Goal: Task Accomplishment & Management: Use online tool/utility

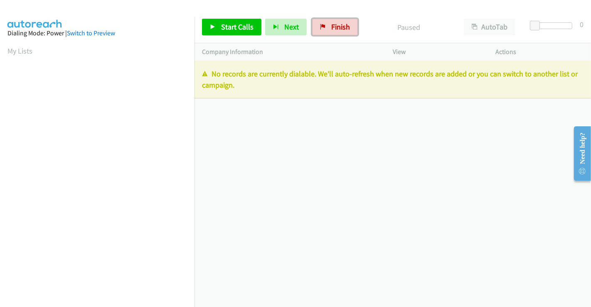
drag, startPoint x: 335, startPoint y: 22, endPoint x: 331, endPoint y: 50, distance: 29.0
click at [335, 22] on span "Finish" at bounding box center [340, 27] width 19 height 10
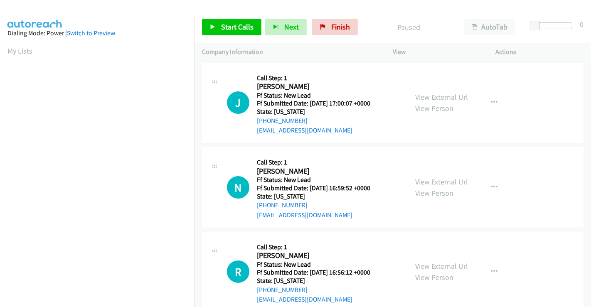
drag, startPoint x: 445, startPoint y: 96, endPoint x: 452, endPoint y: 101, distance: 8.6
click at [445, 96] on link "View External Url" at bounding box center [441, 97] width 53 height 10
click at [441, 182] on link "View External Url" at bounding box center [441, 182] width 53 height 10
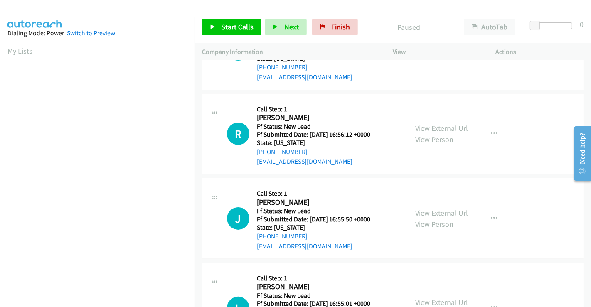
scroll to position [138, 0]
click at [438, 125] on link "View External Url" at bounding box center [441, 128] width 53 height 10
click at [433, 211] on link "View External Url" at bounding box center [441, 213] width 53 height 10
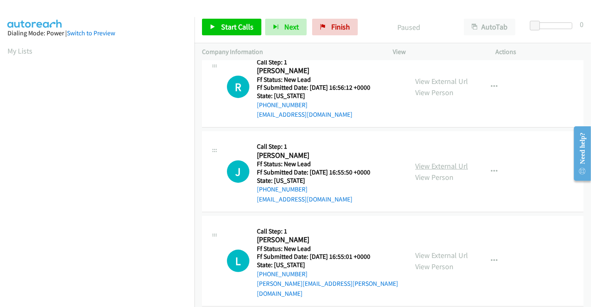
scroll to position [187, 0]
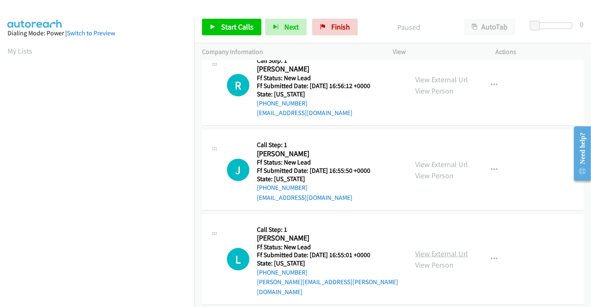
click at [436, 249] on link "View External Url" at bounding box center [441, 254] width 53 height 10
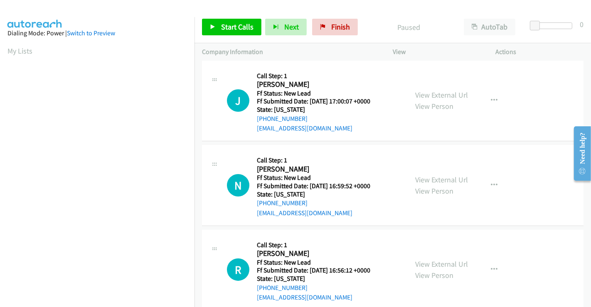
scroll to position [0, 0]
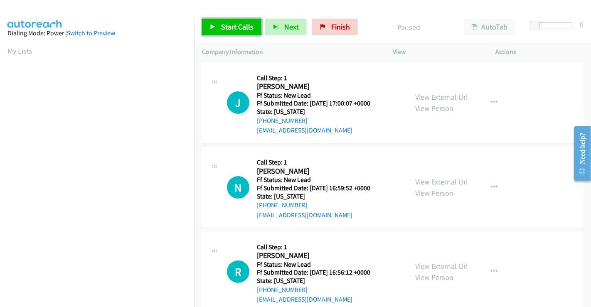
click at [231, 29] on span "Start Calls" at bounding box center [237, 27] width 32 height 10
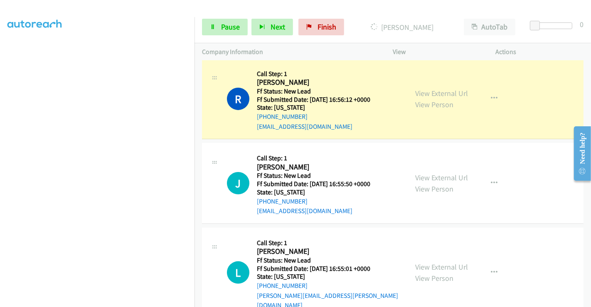
scroll to position [222, 0]
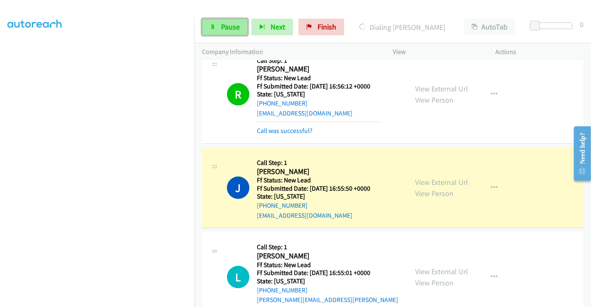
click at [217, 27] on link "Pause" at bounding box center [225, 27] width 46 height 17
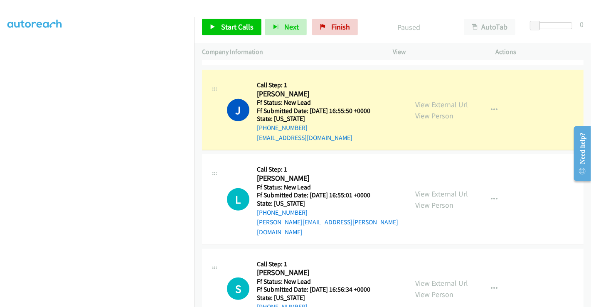
scroll to position [314, 0]
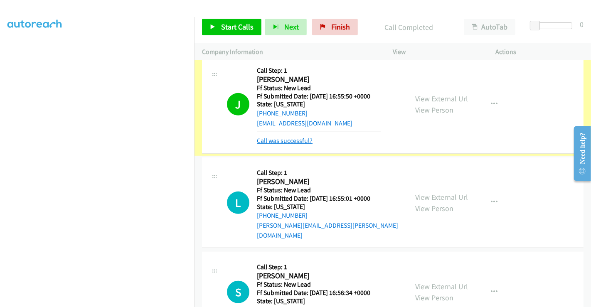
click at [294, 141] on link "Call was successful?" at bounding box center [285, 141] width 56 height 8
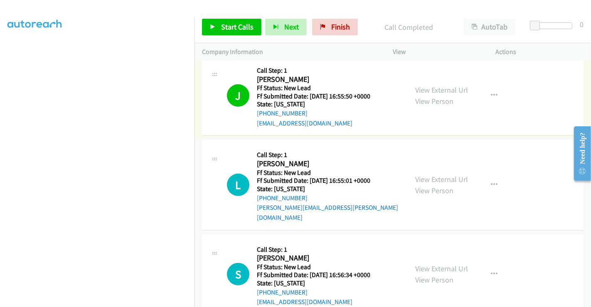
scroll to position [297, 0]
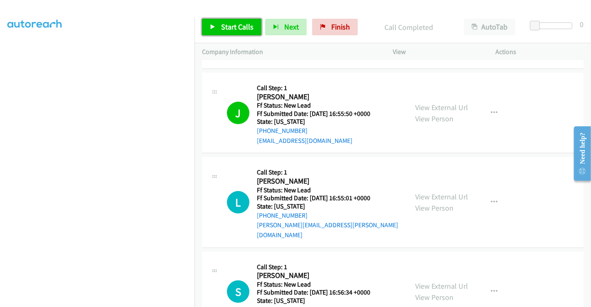
click at [228, 28] on span "Start Calls" at bounding box center [237, 27] width 32 height 10
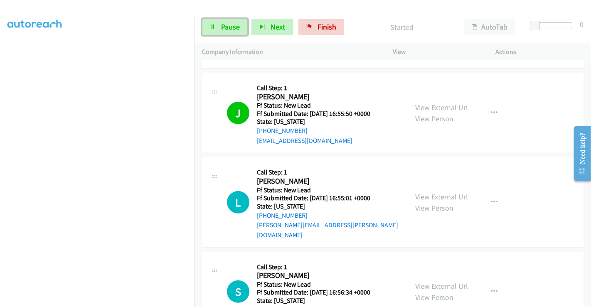
click at [228, 28] on span "Pause" at bounding box center [230, 27] width 19 height 10
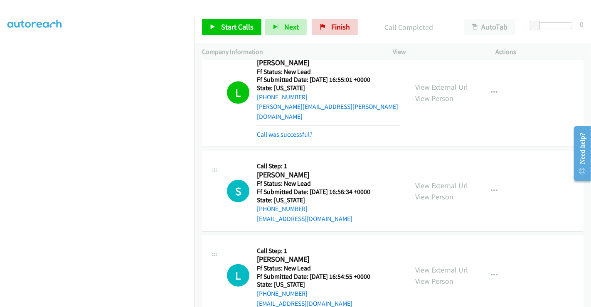
scroll to position [481, 0]
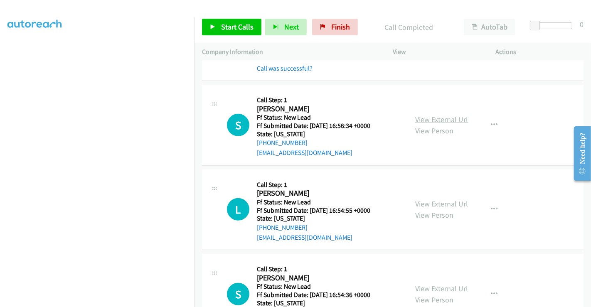
click at [423, 115] on link "View External Url" at bounding box center [441, 120] width 53 height 10
click at [441, 199] on link "View External Url" at bounding box center [441, 204] width 53 height 10
click at [441, 284] on link "View External Url" at bounding box center [441, 289] width 53 height 10
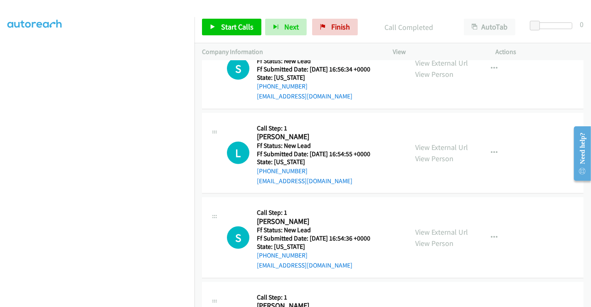
scroll to position [595, 0]
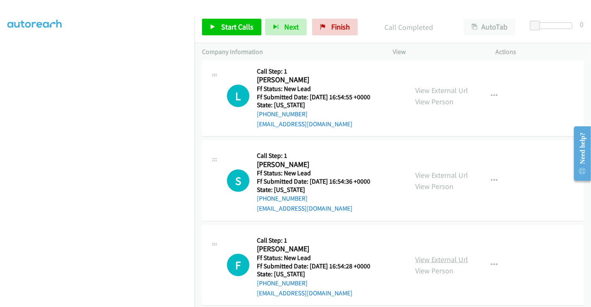
click at [433, 255] on link "View External Url" at bounding box center [441, 260] width 53 height 10
click at [230, 23] on span "Start Calls" at bounding box center [237, 27] width 32 height 10
click at [231, 23] on span "Start Calls" at bounding box center [237, 27] width 32 height 10
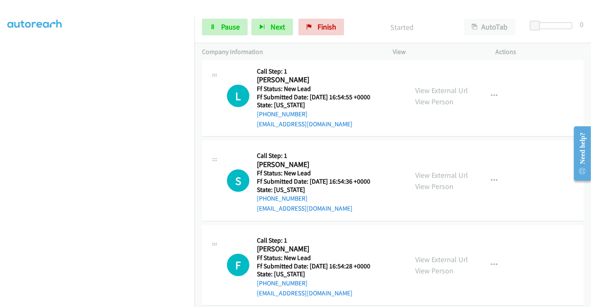
scroll to position [410, 0]
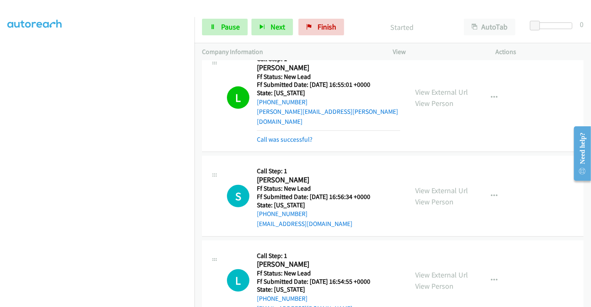
click at [373, 24] on p "Started" at bounding box center [402, 27] width 94 height 11
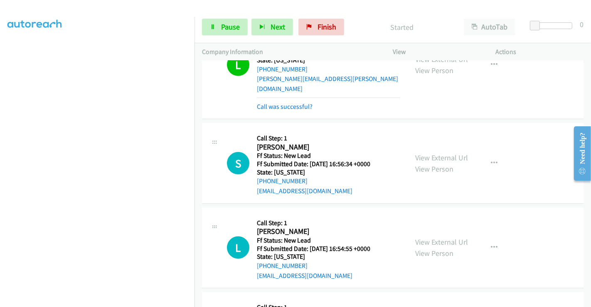
scroll to position [456, 0]
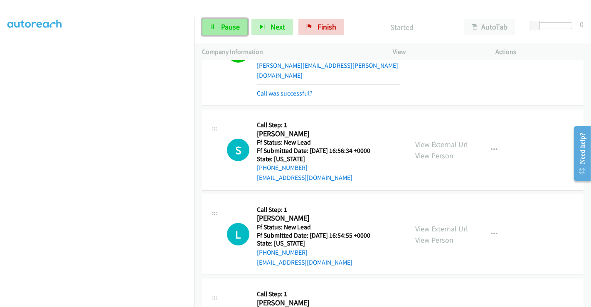
click at [230, 26] on span "Pause" at bounding box center [230, 27] width 19 height 10
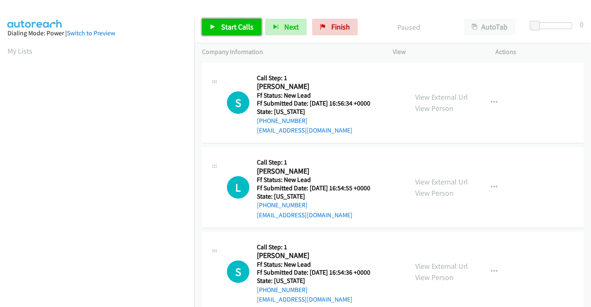
click at [227, 24] on span "Start Calls" at bounding box center [237, 27] width 32 height 10
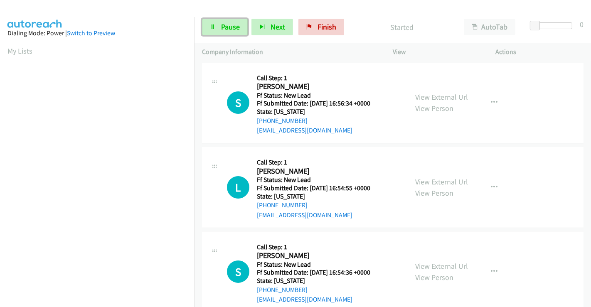
click at [225, 28] on span "Pause" at bounding box center [230, 27] width 19 height 10
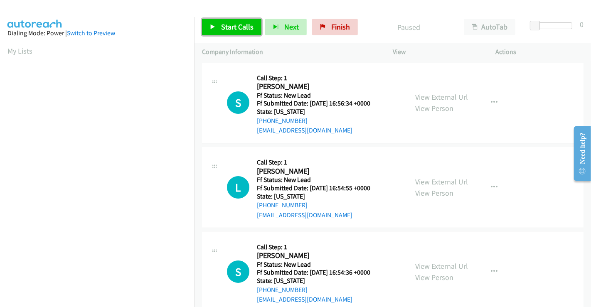
click at [234, 29] on span "Start Calls" at bounding box center [237, 27] width 32 height 10
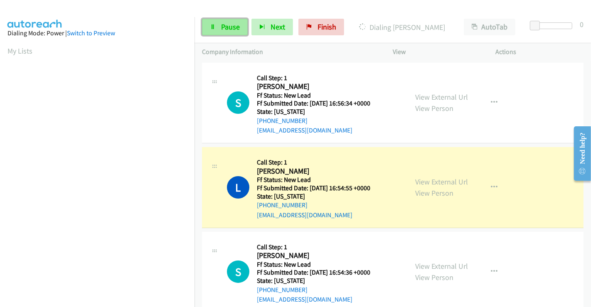
click at [219, 26] on link "Pause" at bounding box center [225, 27] width 46 height 17
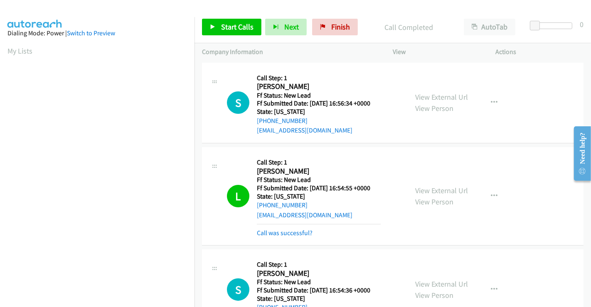
scroll to position [160, 0]
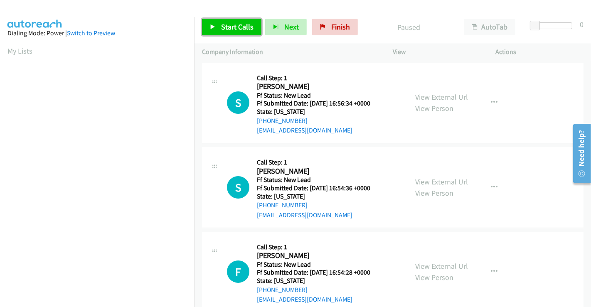
click at [226, 26] on span "Start Calls" at bounding box center [237, 27] width 32 height 10
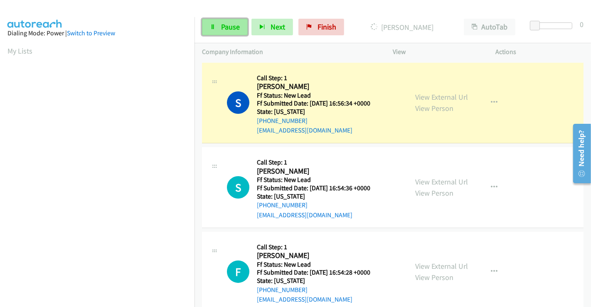
click at [218, 27] on link "Pause" at bounding box center [225, 27] width 46 height 17
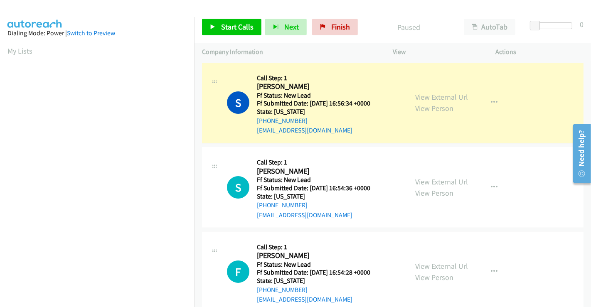
scroll to position [160, 0]
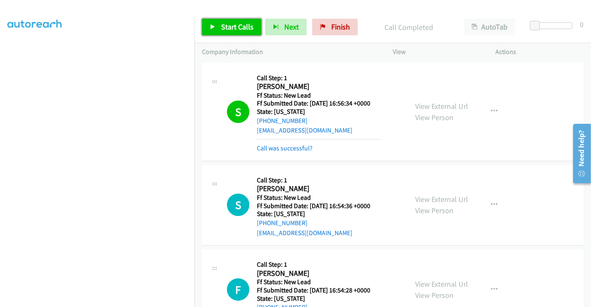
click at [231, 31] on span "Start Calls" at bounding box center [237, 27] width 32 height 10
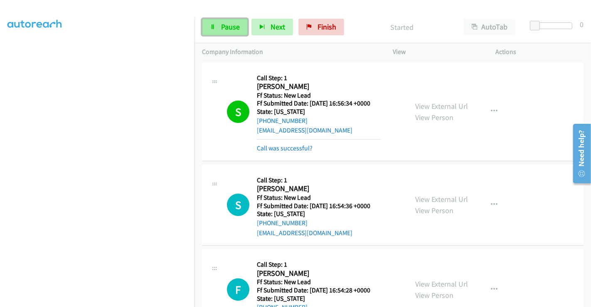
click at [225, 26] on span "Pause" at bounding box center [230, 27] width 19 height 10
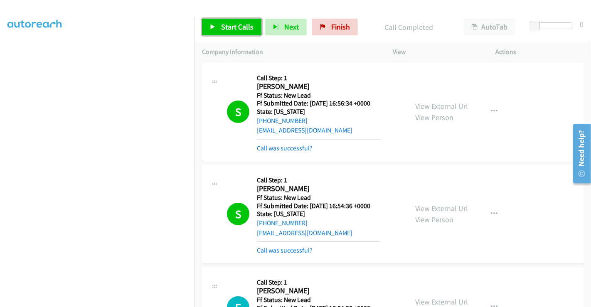
click at [241, 29] on span "Start Calls" at bounding box center [237, 27] width 32 height 10
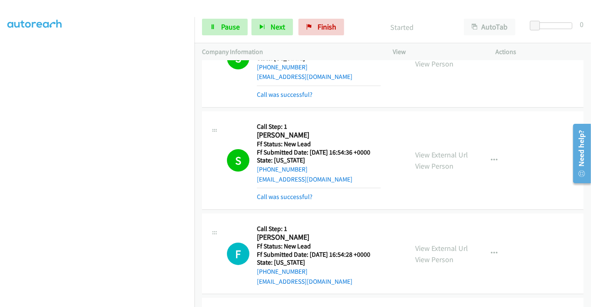
scroll to position [92, 0]
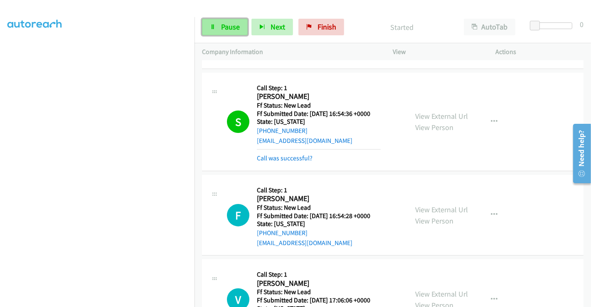
click at [220, 27] on link "Pause" at bounding box center [225, 27] width 46 height 17
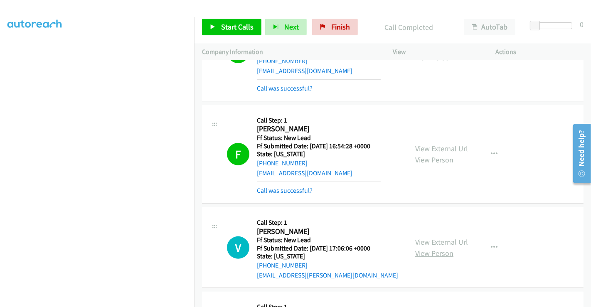
scroll to position [277, 0]
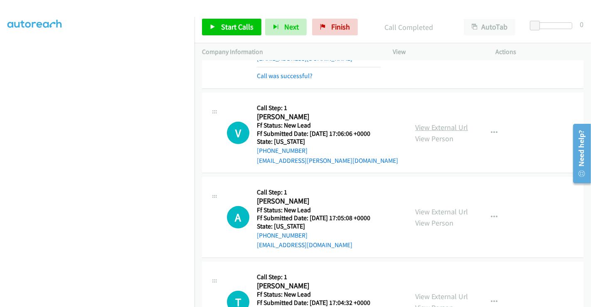
click at [425, 123] on link "View External Url" at bounding box center [441, 128] width 53 height 10
click at [436, 208] on link "View External Url" at bounding box center [441, 212] width 53 height 10
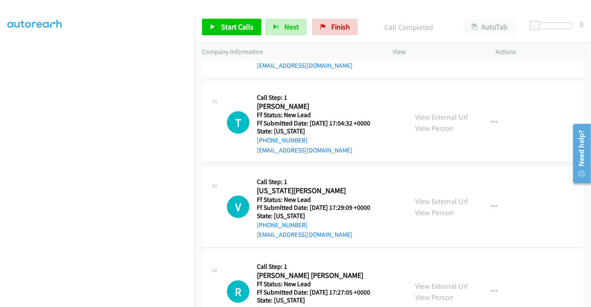
scroll to position [462, 0]
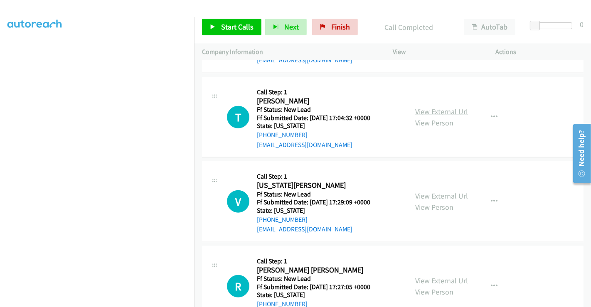
click at [424, 109] on link "View External Url" at bounding box center [441, 112] width 53 height 10
click at [426, 197] on link "View External Url" at bounding box center [441, 196] width 53 height 10
click at [429, 278] on link "View External Url" at bounding box center [441, 281] width 53 height 10
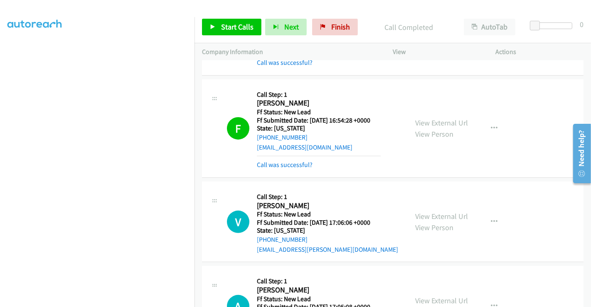
scroll to position [277, 0]
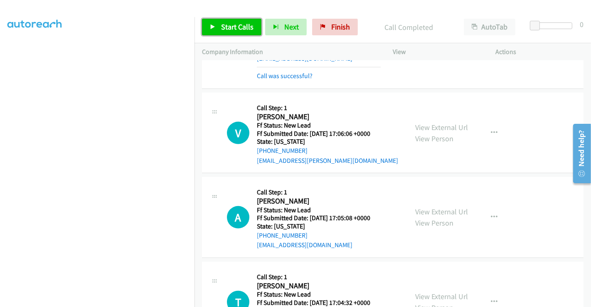
click at [231, 26] on span "Start Calls" at bounding box center [237, 27] width 32 height 10
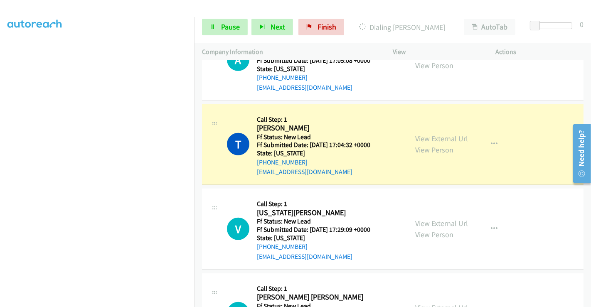
scroll to position [462, 0]
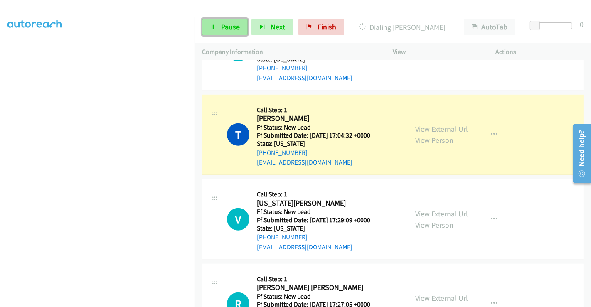
click at [209, 27] on link "Pause" at bounding box center [225, 27] width 46 height 17
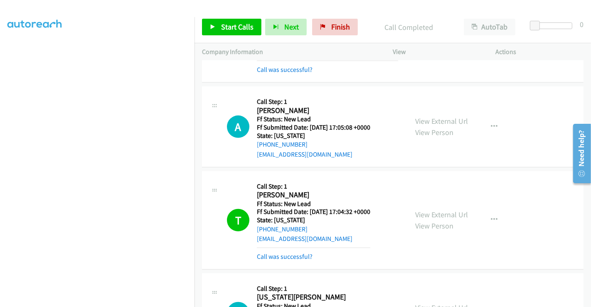
scroll to position [323, 0]
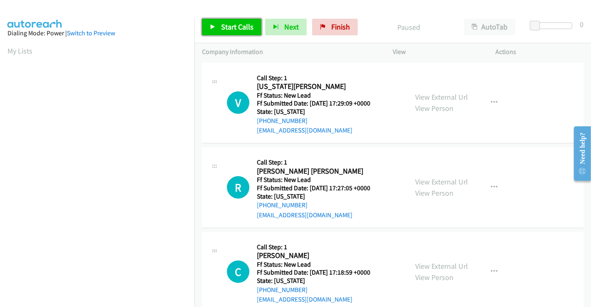
click at [217, 29] on link "Start Calls" at bounding box center [231, 27] width 59 height 17
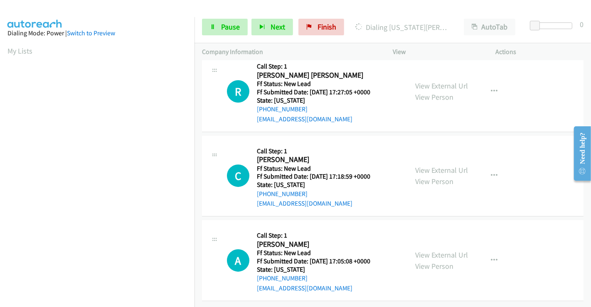
scroll to position [102, 0]
click at [433, 165] on link "View External Url" at bounding box center [441, 170] width 53 height 10
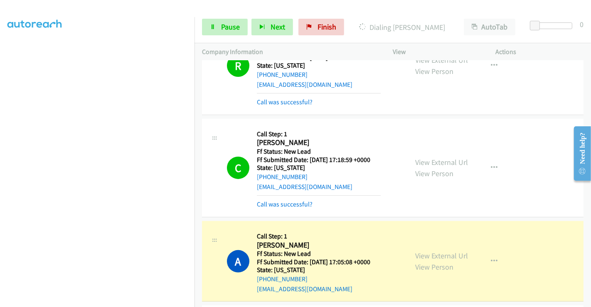
scroll to position [277, 0]
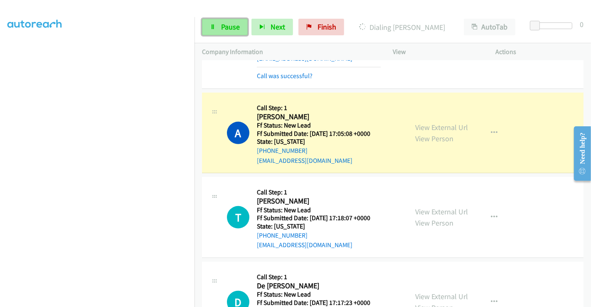
click at [235, 26] on span "Pause" at bounding box center [230, 27] width 19 height 10
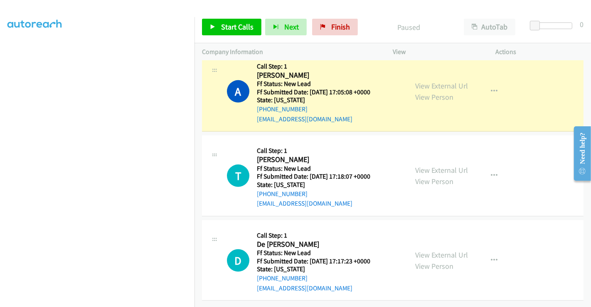
scroll to position [324, 0]
click at [434, 166] on link "View External Url" at bounding box center [441, 170] width 53 height 10
click at [438, 250] on link "View External Url" at bounding box center [441, 255] width 53 height 10
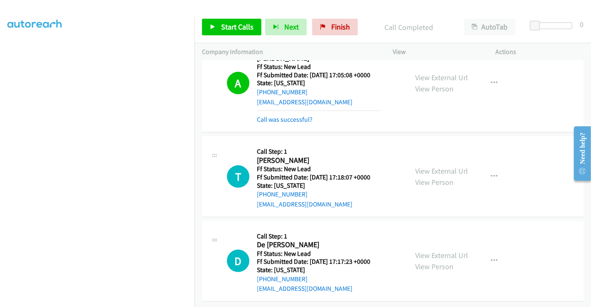
scroll to position [342, 0]
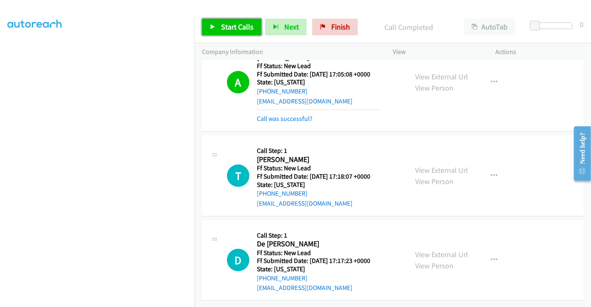
click at [228, 21] on link "Start Calls" at bounding box center [231, 27] width 59 height 17
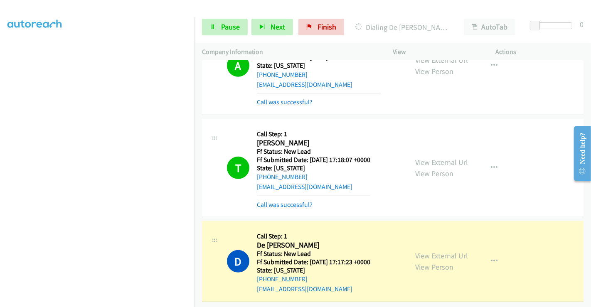
scroll to position [359, 0]
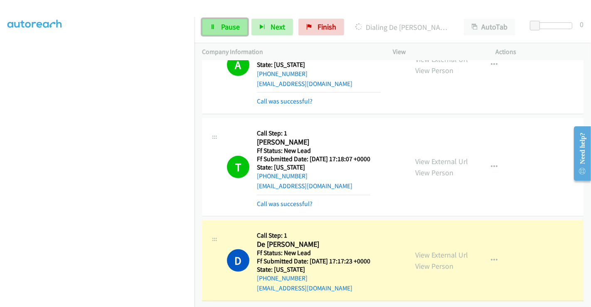
click at [222, 28] on span "Pause" at bounding box center [230, 27] width 19 height 10
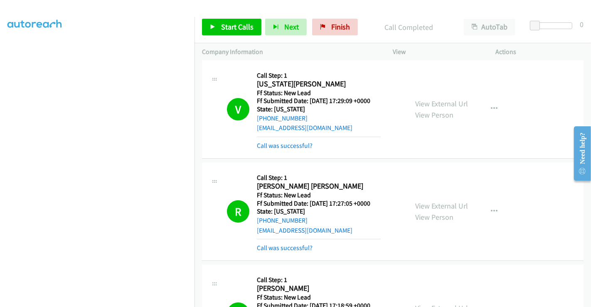
scroll to position [0, 0]
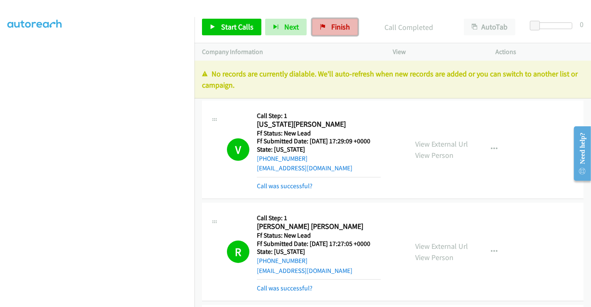
click at [335, 24] on span "Finish" at bounding box center [340, 27] width 19 height 10
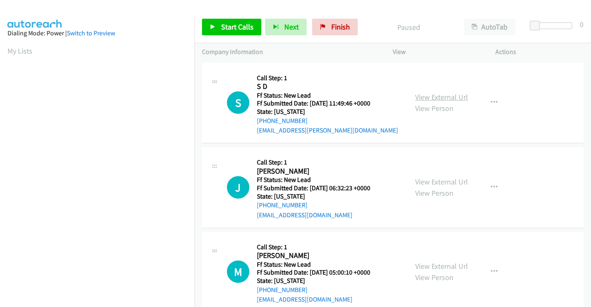
click at [437, 94] on link "View External Url" at bounding box center [441, 97] width 53 height 10
click at [443, 183] on link "View External Url" at bounding box center [441, 182] width 53 height 10
click at [439, 269] on link "View External Url" at bounding box center [441, 266] width 53 height 10
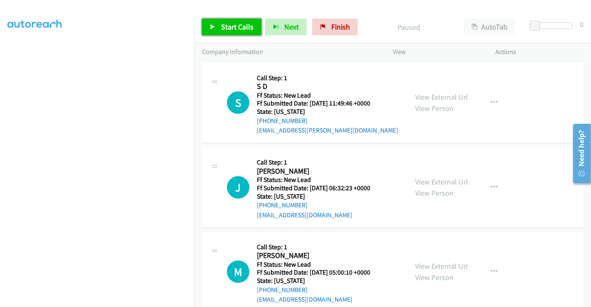
click at [231, 24] on span "Start Calls" at bounding box center [237, 27] width 32 height 10
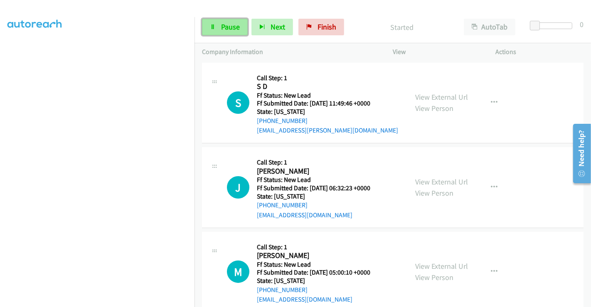
click at [221, 27] on span "Pause" at bounding box center [230, 27] width 19 height 10
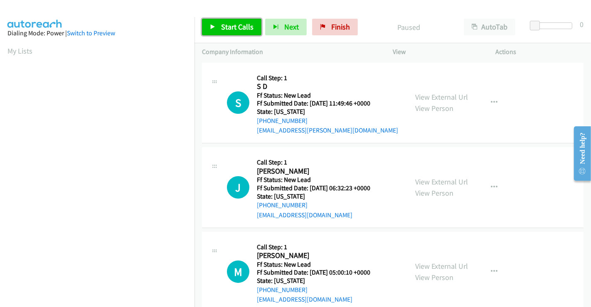
click at [230, 25] on span "Start Calls" at bounding box center [237, 27] width 32 height 10
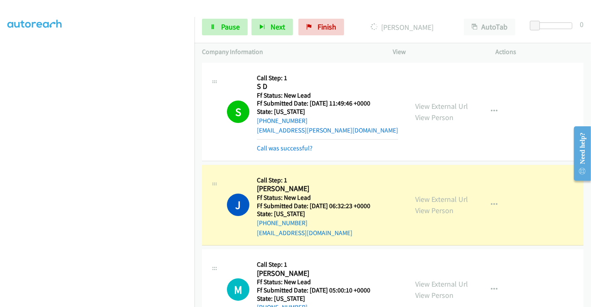
scroll to position [35, 0]
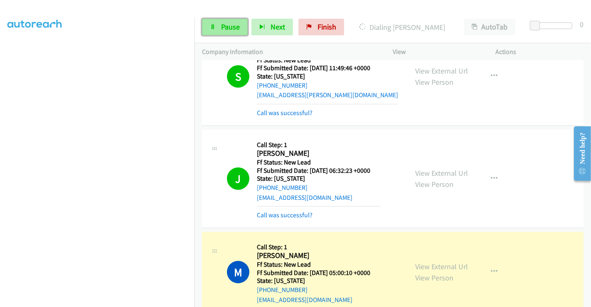
click at [215, 25] on icon at bounding box center [213, 28] width 6 height 6
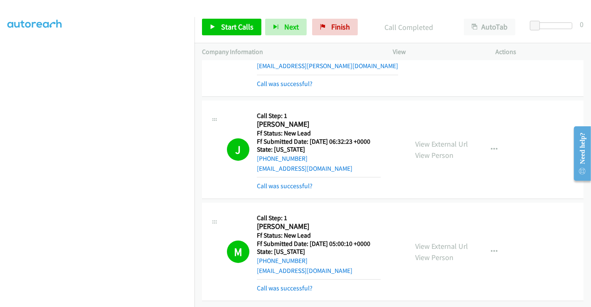
scroll to position [108, 0]
click at [333, 22] on span "Finish" at bounding box center [340, 27] width 19 height 10
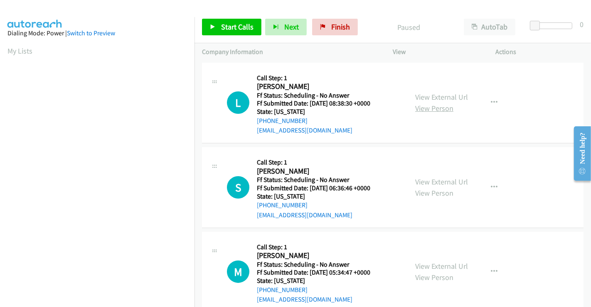
drag, startPoint x: 429, startPoint y: 96, endPoint x: 431, endPoint y: 108, distance: 12.2
click at [429, 96] on link "View External Url" at bounding box center [441, 97] width 53 height 10
click at [431, 183] on link "View External Url" at bounding box center [441, 182] width 53 height 10
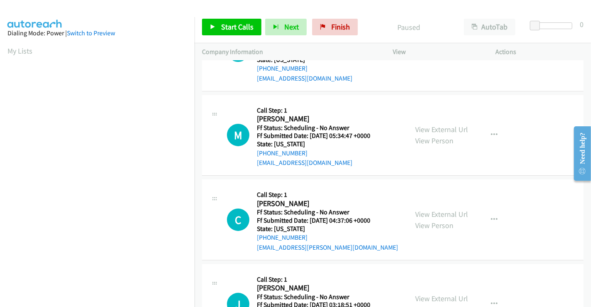
scroll to position [138, 0]
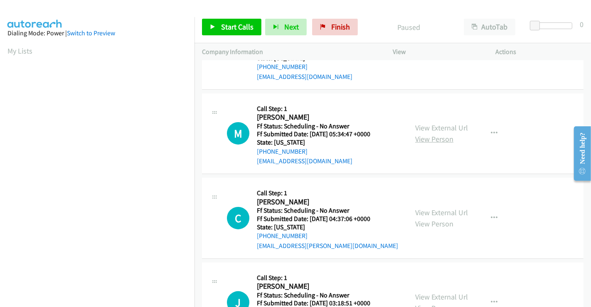
drag, startPoint x: 438, startPoint y: 125, endPoint x: 441, endPoint y: 134, distance: 9.0
click at [438, 125] on link "View External Url" at bounding box center [441, 128] width 53 height 10
click at [441, 209] on link "View External Url" at bounding box center [441, 213] width 53 height 10
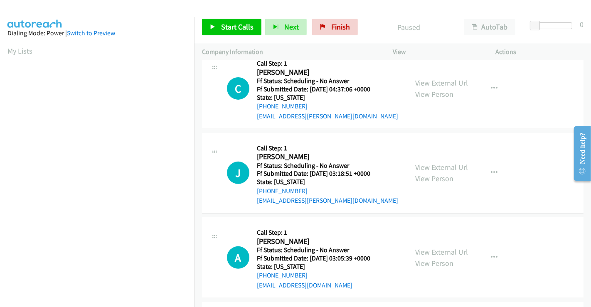
scroll to position [277, 0]
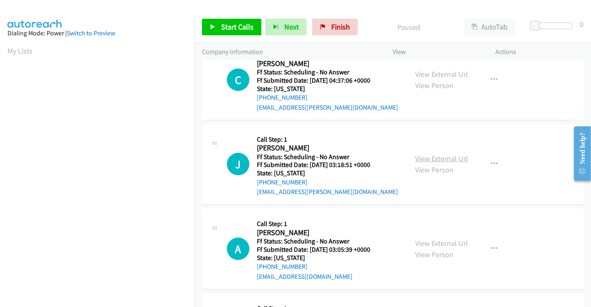
click at [439, 156] on link "View External Url" at bounding box center [441, 159] width 53 height 10
click at [430, 243] on link "View External Url" at bounding box center [441, 244] width 53 height 10
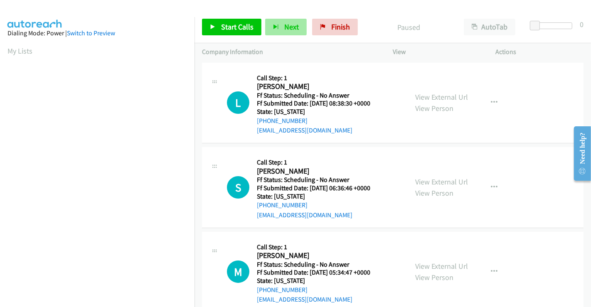
scroll to position [160, 0]
click at [232, 26] on span "Start Calls" at bounding box center [237, 27] width 32 height 10
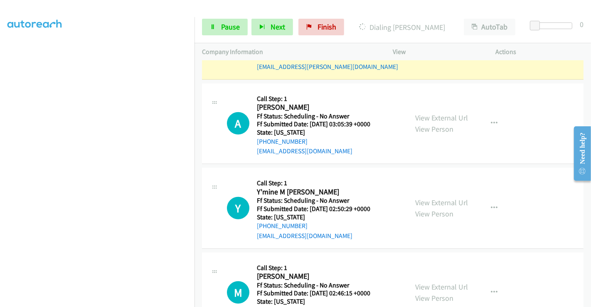
scroll to position [416, 0]
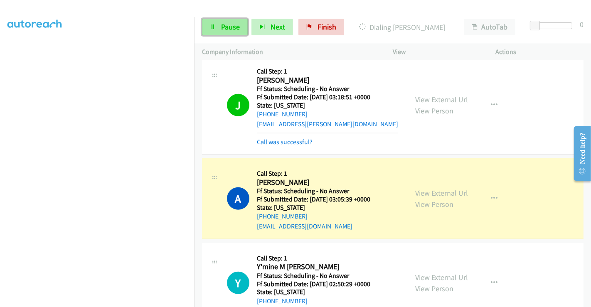
click at [228, 29] on span "Pause" at bounding box center [230, 27] width 19 height 10
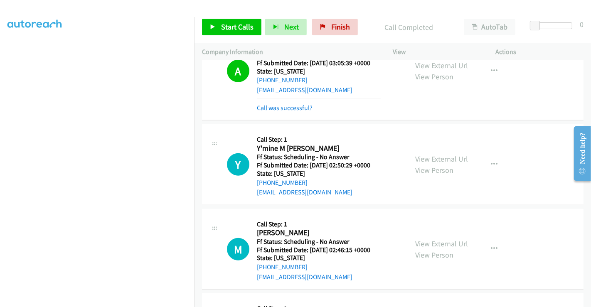
scroll to position [508, 0]
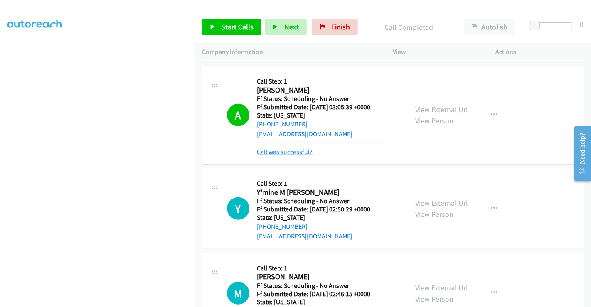
click at [286, 154] on link "Call was successful?" at bounding box center [285, 152] width 56 height 8
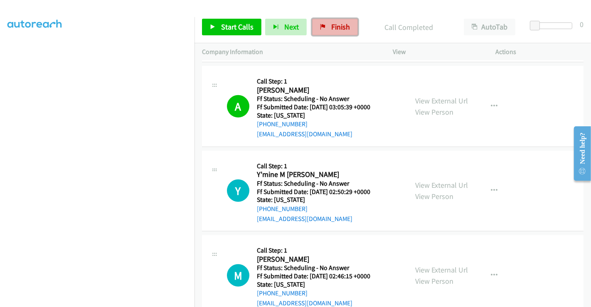
click at [337, 24] on span "Finish" at bounding box center [340, 27] width 19 height 10
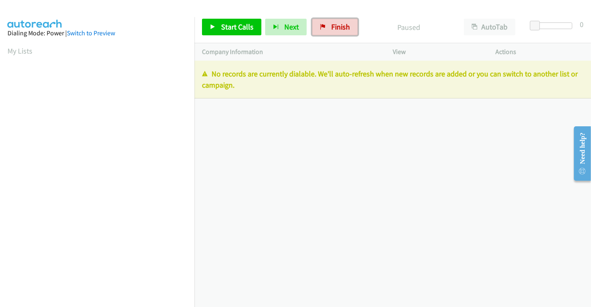
drag, startPoint x: 322, startPoint y: 26, endPoint x: 367, endPoint y: 67, distance: 60.0
click at [322, 26] on icon at bounding box center [323, 28] width 6 height 6
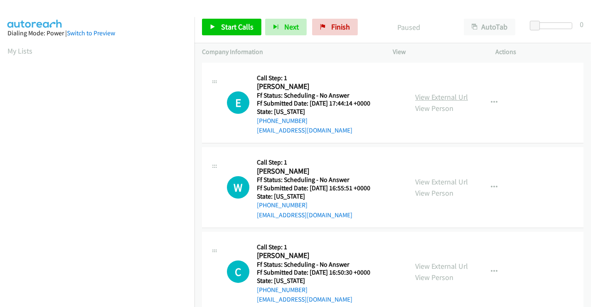
click at [427, 97] on link "View External Url" at bounding box center [441, 97] width 53 height 10
click at [431, 181] on link "View External Url" at bounding box center [441, 182] width 53 height 10
click at [426, 266] on link "View External Url" at bounding box center [441, 266] width 53 height 10
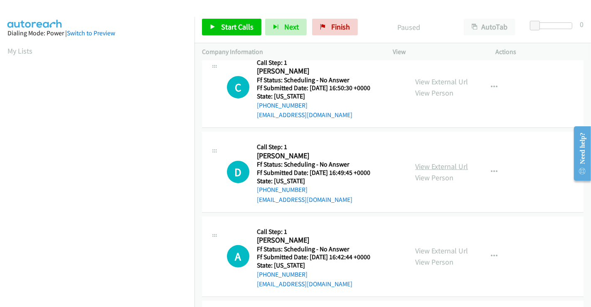
click at [429, 164] on link "View External Url" at bounding box center [441, 167] width 53 height 10
click at [431, 246] on link "View External Url" at bounding box center [441, 251] width 53 height 10
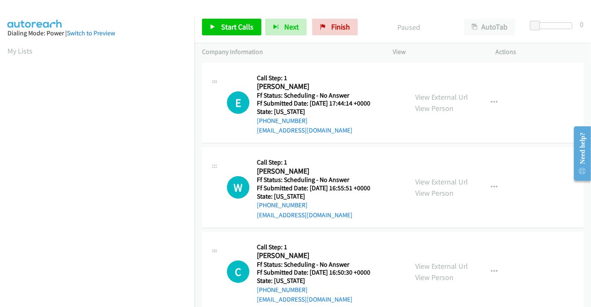
scroll to position [160, 0]
click at [233, 27] on span "Start Calls" at bounding box center [237, 27] width 32 height 10
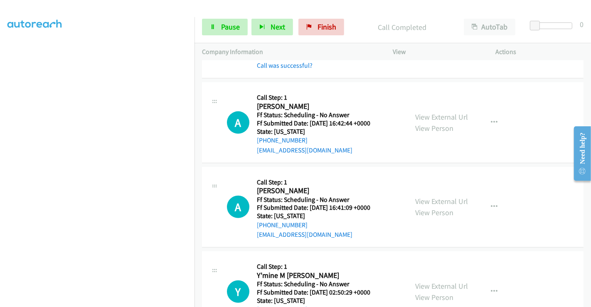
scroll to position [369, 0]
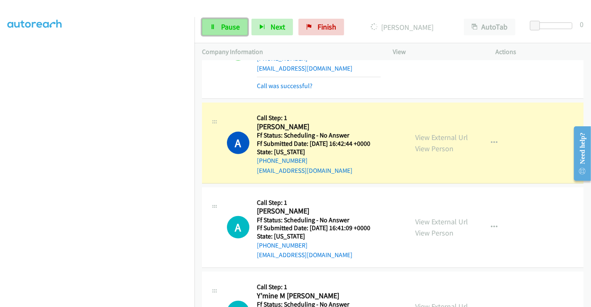
click at [225, 27] on span "Pause" at bounding box center [230, 27] width 19 height 10
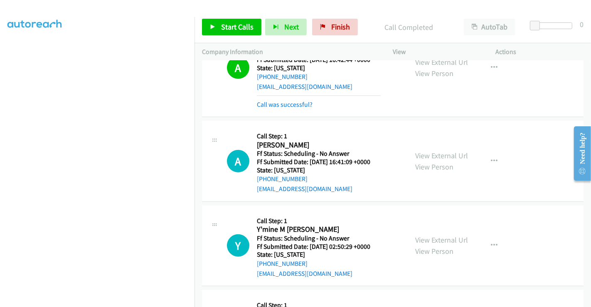
scroll to position [462, 0]
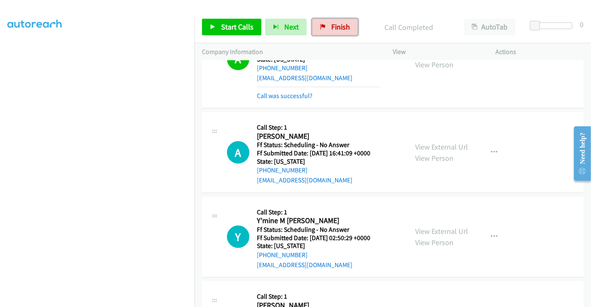
drag, startPoint x: 340, startPoint y: 25, endPoint x: 327, endPoint y: 55, distance: 32.3
click at [340, 25] on span "Finish" at bounding box center [340, 27] width 19 height 10
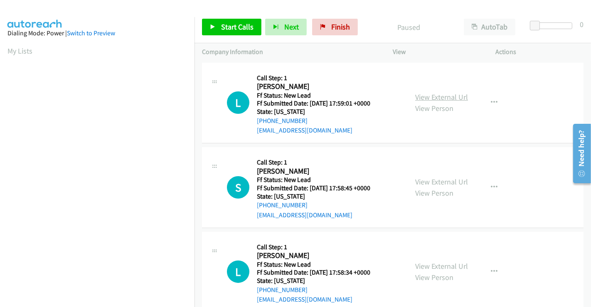
click at [446, 94] on link "View External Url" at bounding box center [441, 97] width 53 height 10
click at [441, 182] on link "View External Url" at bounding box center [441, 182] width 53 height 10
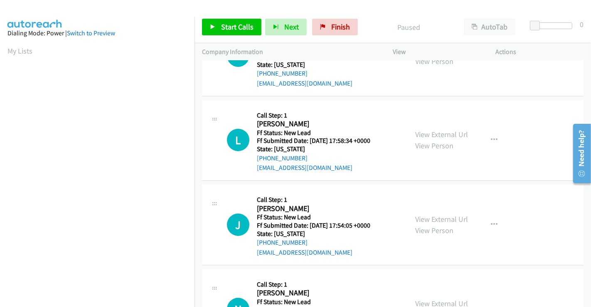
scroll to position [138, 0]
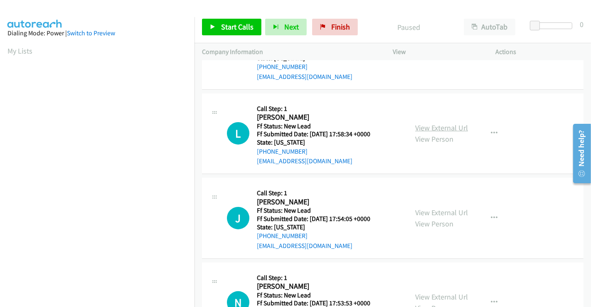
click at [434, 128] on link "View External Url" at bounding box center [441, 128] width 53 height 10
click at [437, 215] on link "View External Url" at bounding box center [441, 213] width 53 height 10
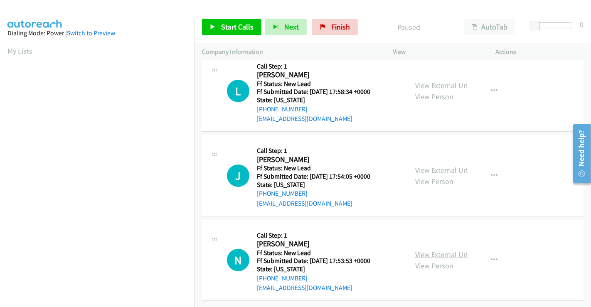
click at [441, 250] on link "View External Url" at bounding box center [441, 255] width 53 height 10
drag, startPoint x: 240, startPoint y: 24, endPoint x: 253, endPoint y: 28, distance: 13.8
click at [240, 24] on span "Start Calls" at bounding box center [237, 27] width 32 height 10
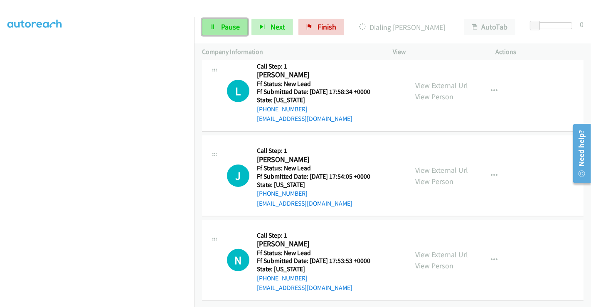
click at [226, 30] on span "Pause" at bounding box center [230, 27] width 19 height 10
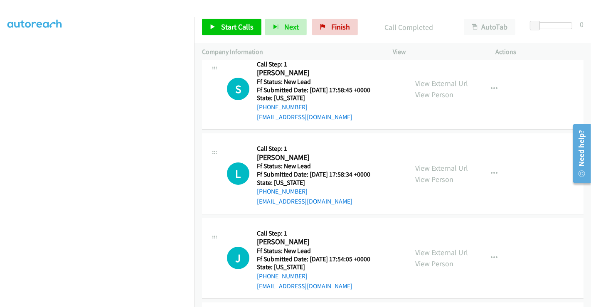
scroll to position [138, 0]
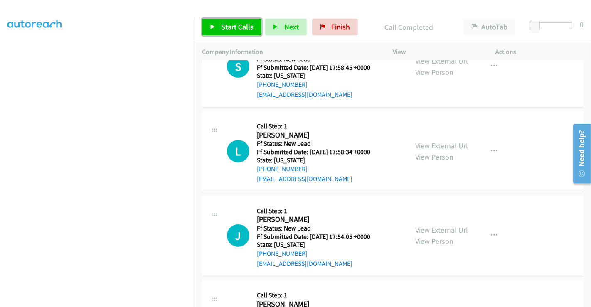
click at [245, 30] on span "Start Calls" at bounding box center [237, 27] width 32 height 10
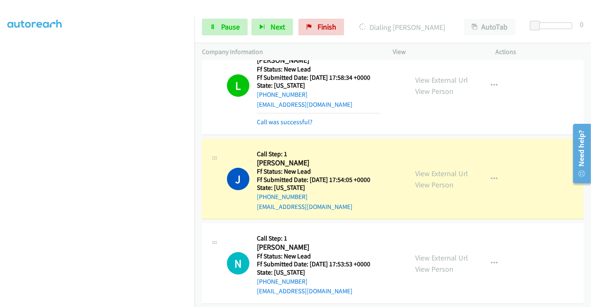
scroll to position [240, 0]
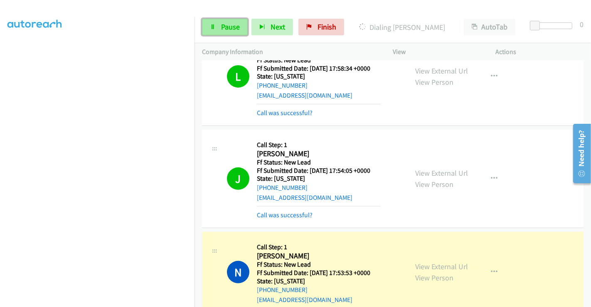
click at [219, 24] on link "Pause" at bounding box center [225, 27] width 46 height 17
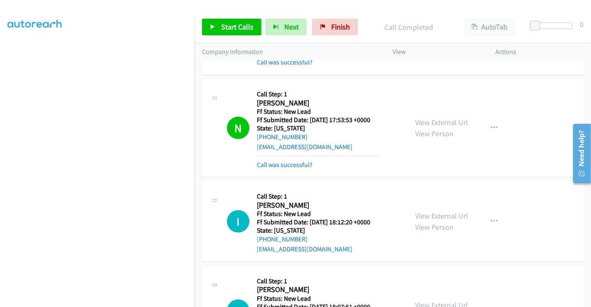
scroll to position [488, 0]
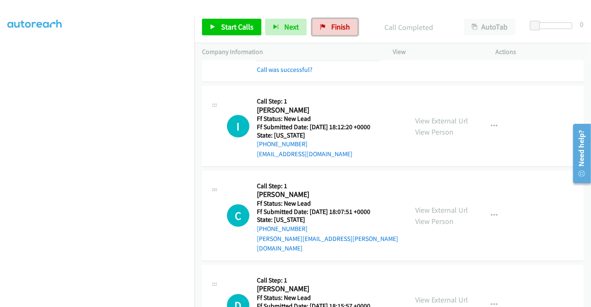
drag, startPoint x: 330, startPoint y: 26, endPoint x: 377, endPoint y: 79, distance: 70.3
click at [331, 26] on span "Finish" at bounding box center [340, 27] width 19 height 10
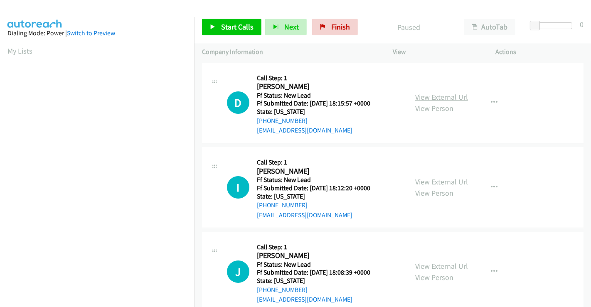
click at [442, 96] on link "View External Url" at bounding box center [441, 97] width 53 height 10
click at [432, 180] on link "View External Url" at bounding box center [441, 182] width 53 height 10
click at [433, 263] on link "View External Url" at bounding box center [441, 266] width 53 height 10
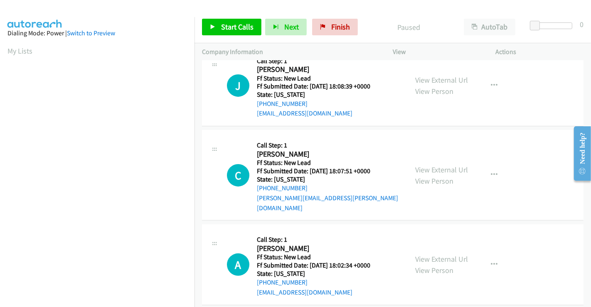
scroll to position [187, 0]
click at [439, 165] on link "View External Url" at bounding box center [441, 170] width 53 height 10
click at [433, 254] on link "View External Url" at bounding box center [441, 259] width 53 height 10
click at [235, 27] on span "Start Calls" at bounding box center [237, 27] width 32 height 10
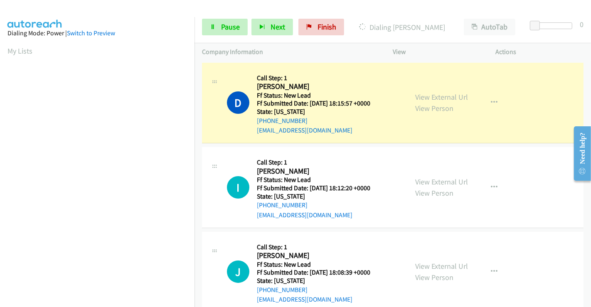
scroll to position [160, 0]
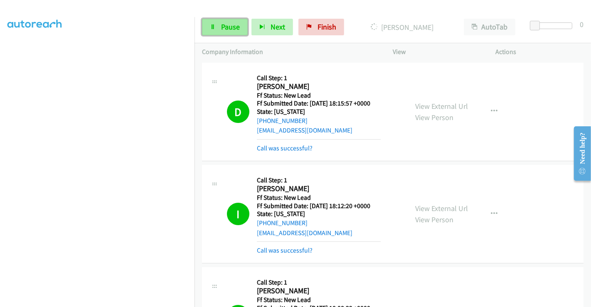
click at [218, 24] on link "Pause" at bounding box center [225, 27] width 46 height 17
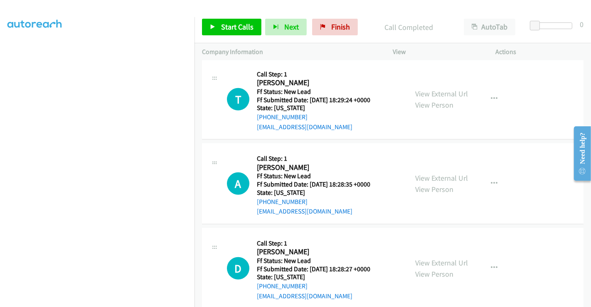
scroll to position [528, 0]
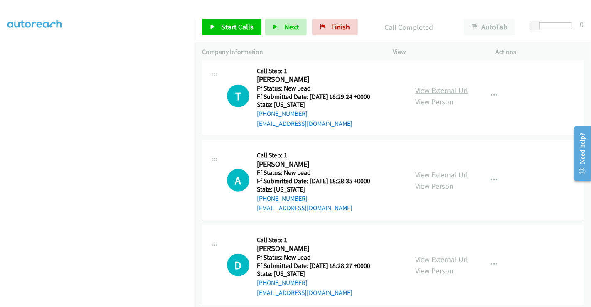
click at [423, 86] on link "View External Url" at bounding box center [441, 91] width 53 height 10
click at [440, 170] on link "View External Url" at bounding box center [441, 175] width 53 height 10
click at [438, 255] on link "View External Url" at bounding box center [441, 260] width 53 height 10
click at [236, 30] on span "Start Calls" at bounding box center [237, 27] width 32 height 10
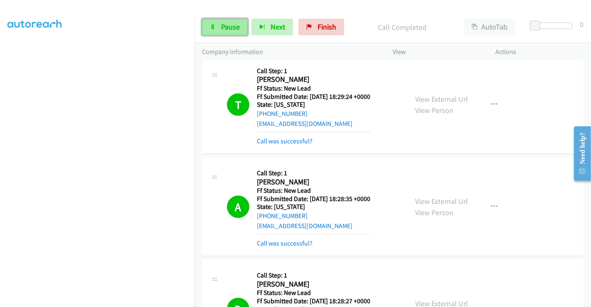
click at [228, 25] on span "Pause" at bounding box center [230, 27] width 19 height 10
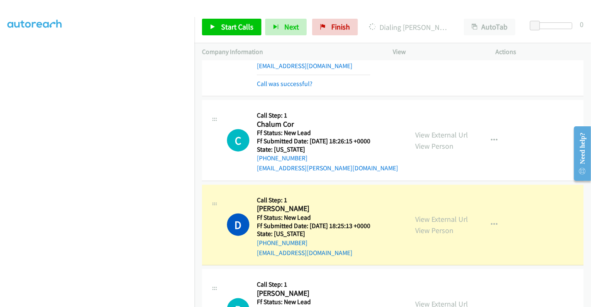
scroll to position [805, 0]
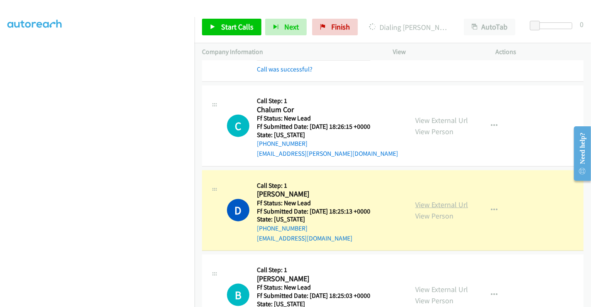
click at [431, 200] on link "View External Url" at bounding box center [441, 205] width 53 height 10
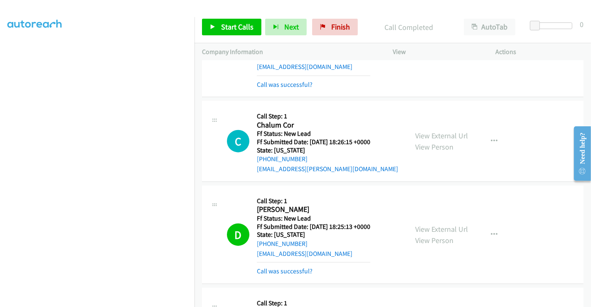
scroll to position [713, 0]
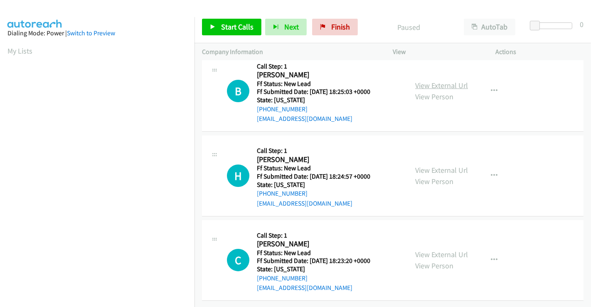
click at [424, 81] on link "View External Url" at bounding box center [441, 86] width 53 height 10
click at [427, 165] on link "View External Url" at bounding box center [441, 170] width 53 height 10
click at [430, 250] on link "View External Url" at bounding box center [441, 255] width 53 height 10
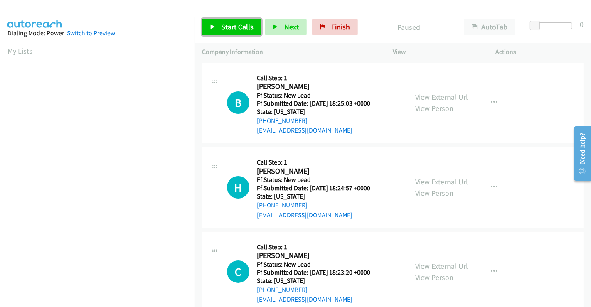
click at [225, 31] on span "Start Calls" at bounding box center [237, 27] width 32 height 10
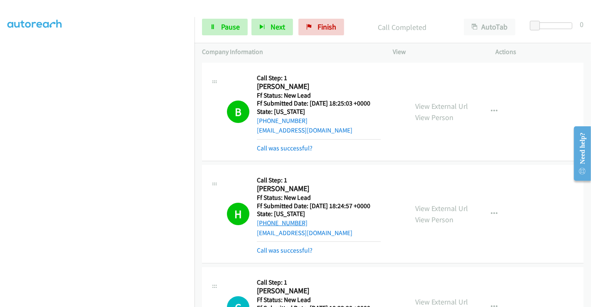
scroll to position [138, 0]
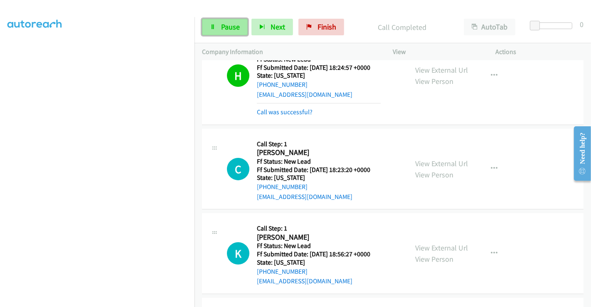
click at [224, 24] on span "Pause" at bounding box center [230, 27] width 19 height 10
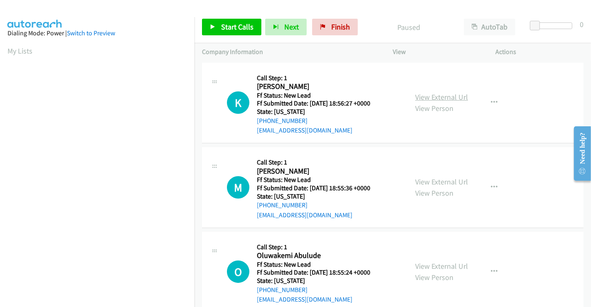
click at [438, 93] on link "View External Url" at bounding box center [441, 97] width 53 height 10
click at [438, 180] on link "View External Url" at bounding box center [441, 182] width 53 height 10
click at [440, 261] on link "View External Url" at bounding box center [441, 266] width 53 height 10
click at [230, 23] on span "Start Calls" at bounding box center [237, 27] width 32 height 10
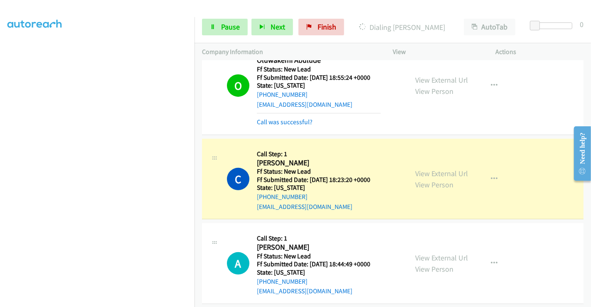
scroll to position [323, 0]
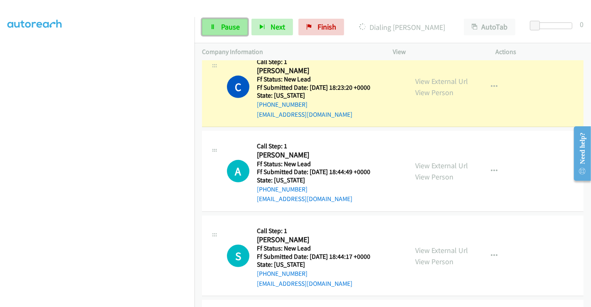
click at [225, 27] on span "Pause" at bounding box center [230, 27] width 19 height 10
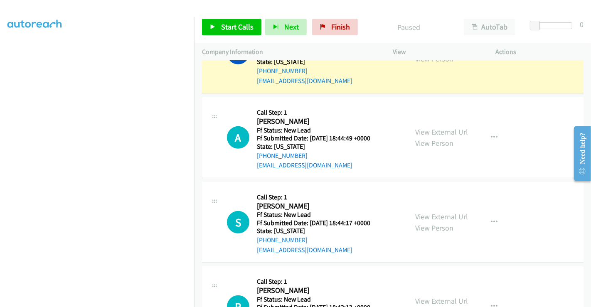
scroll to position [369, 0]
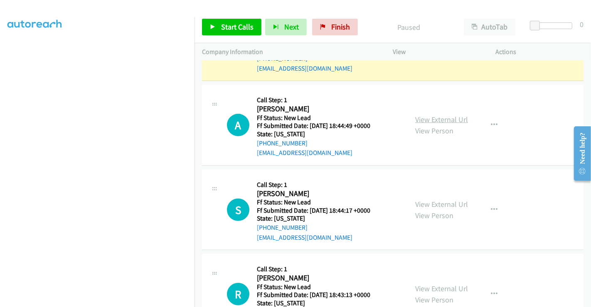
click at [436, 116] on link "View External Url" at bounding box center [441, 120] width 53 height 10
click at [441, 199] on link "View External Url" at bounding box center [441, 204] width 53 height 10
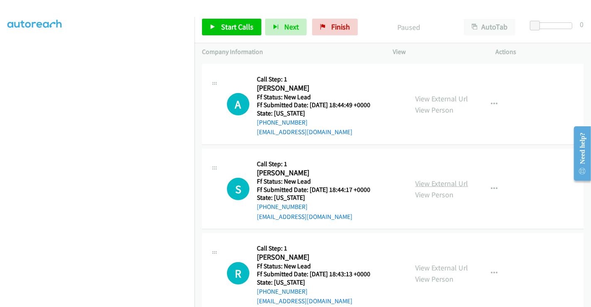
scroll to position [408, 0]
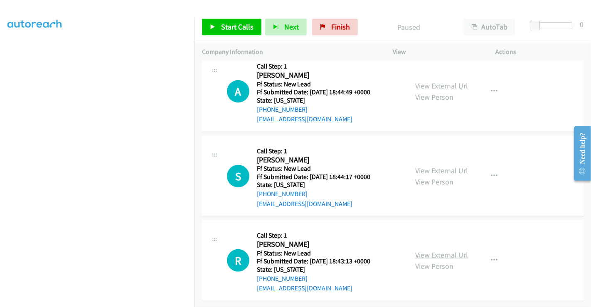
click at [438, 250] on link "View External Url" at bounding box center [441, 255] width 53 height 10
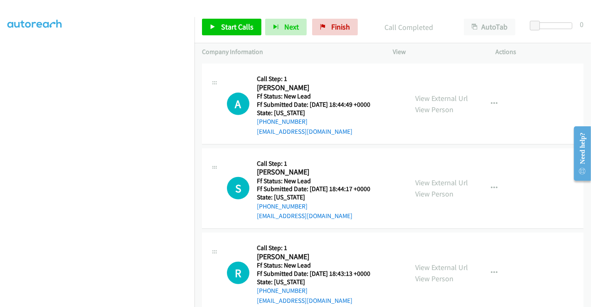
scroll to position [426, 0]
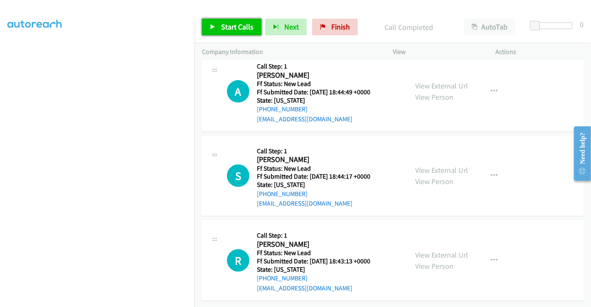
click at [234, 29] on span "Start Calls" at bounding box center [237, 27] width 32 height 10
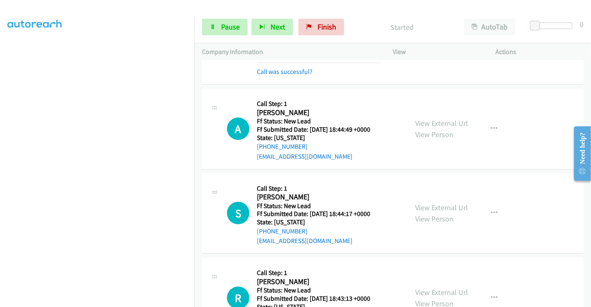
scroll to position [333, 0]
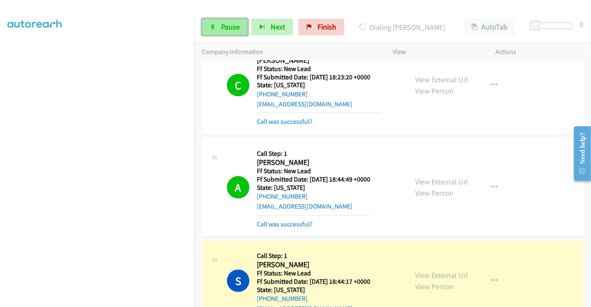
click at [235, 31] on span "Pause" at bounding box center [230, 27] width 19 height 10
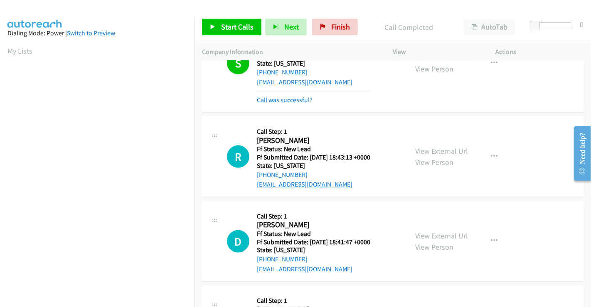
scroll to position [518, 0]
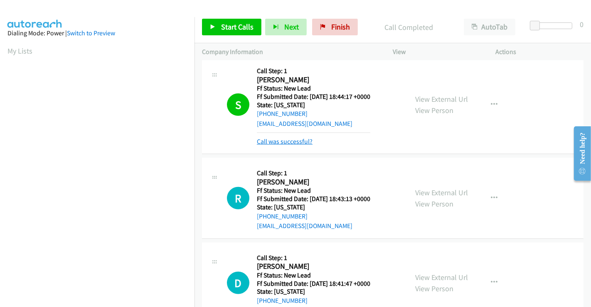
click at [295, 142] on link "Call was successful?" at bounding box center [285, 142] width 56 height 8
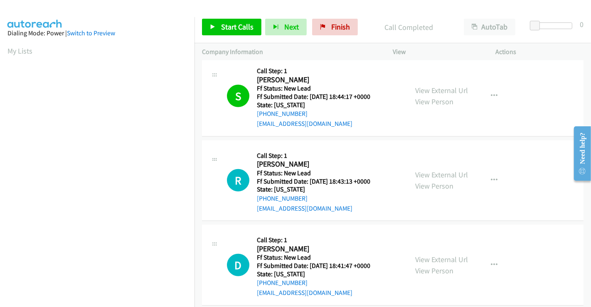
scroll to position [160, 0]
click at [234, 30] on span "Start Calls" at bounding box center [237, 27] width 32 height 10
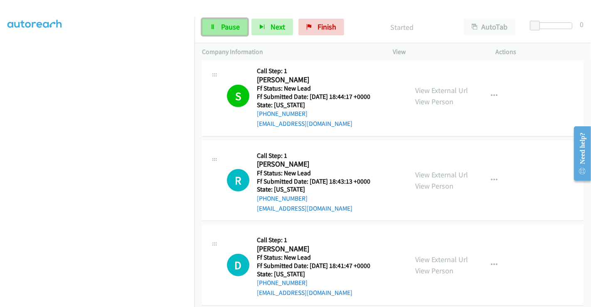
click at [228, 25] on span "Pause" at bounding box center [230, 27] width 19 height 10
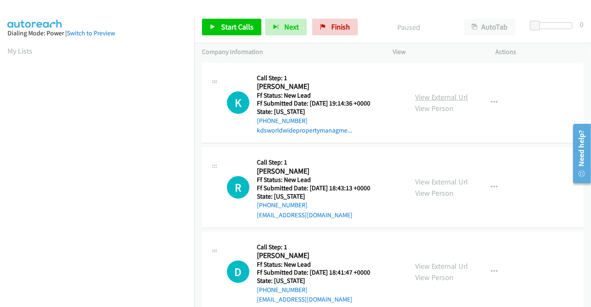
click at [423, 94] on link "View External Url" at bounding box center [441, 97] width 53 height 10
click at [233, 26] on span "Start Calls" at bounding box center [237, 27] width 32 height 10
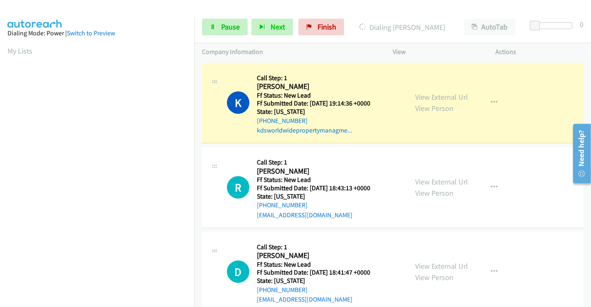
scroll to position [160, 0]
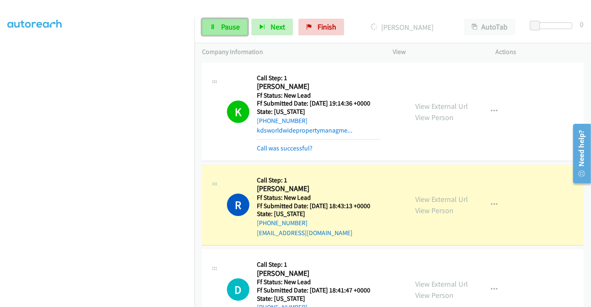
click at [225, 24] on span "Pause" at bounding box center [230, 27] width 19 height 10
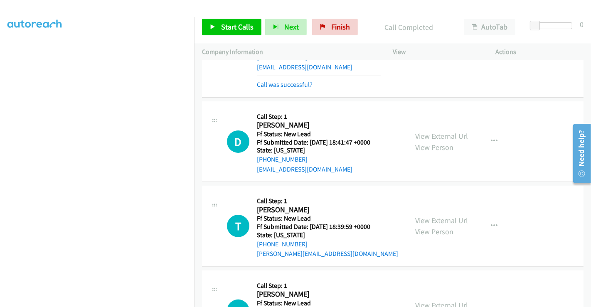
scroll to position [185, 0]
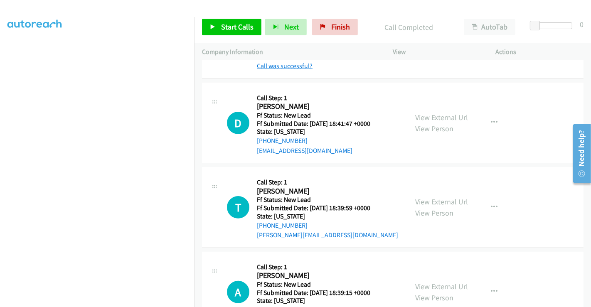
click at [302, 66] on link "Call was successful?" at bounding box center [285, 66] width 56 height 8
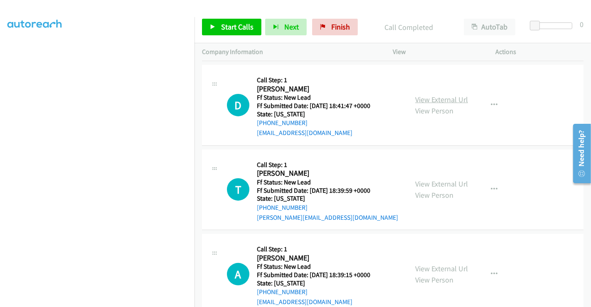
click at [432, 101] on link "View External Url" at bounding box center [441, 100] width 53 height 10
click at [433, 184] on link "View External Url" at bounding box center [441, 184] width 53 height 10
click at [425, 271] on link "View External Url" at bounding box center [441, 269] width 53 height 10
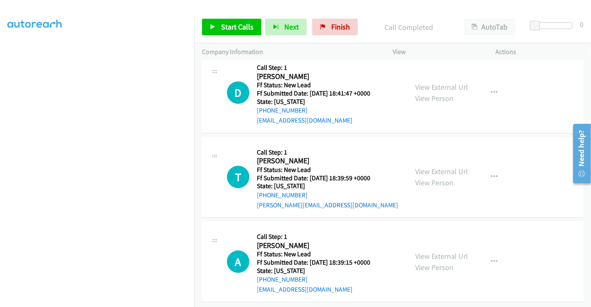
scroll to position [204, 0]
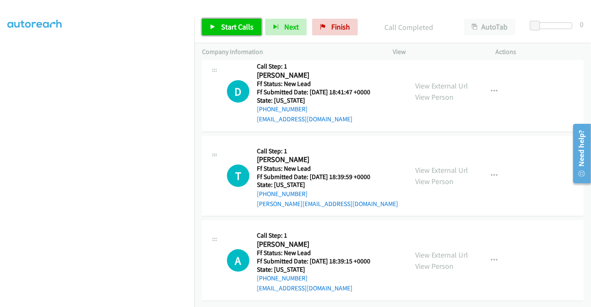
click at [235, 28] on span "Start Calls" at bounding box center [237, 27] width 32 height 10
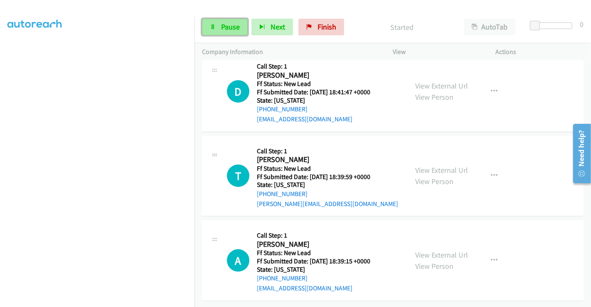
click at [223, 27] on span "Pause" at bounding box center [230, 27] width 19 height 10
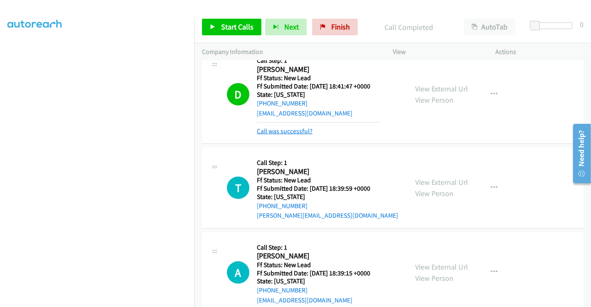
click at [293, 130] on link "Call was successful?" at bounding box center [285, 131] width 56 height 8
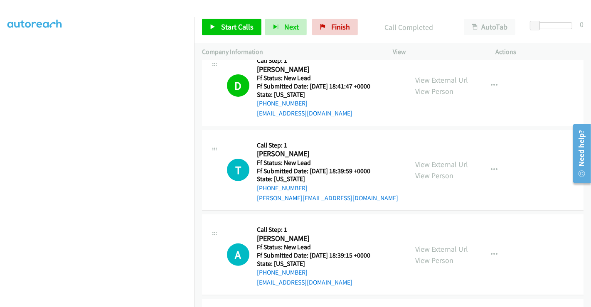
scroll to position [187, 0]
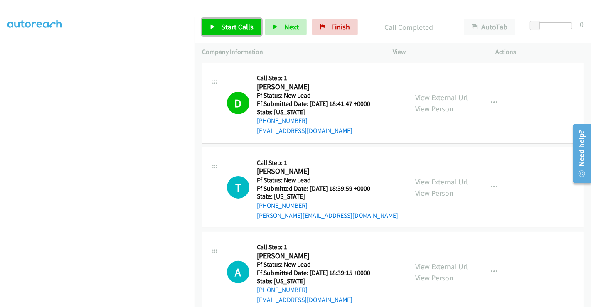
click at [241, 28] on span "Start Calls" at bounding box center [237, 27] width 32 height 10
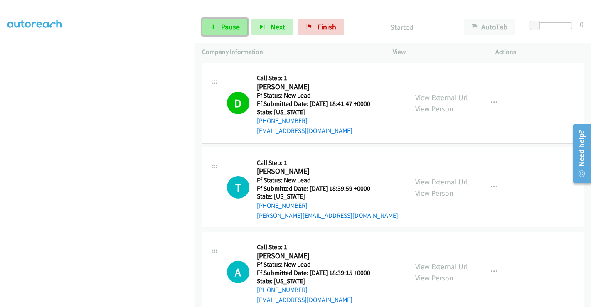
drag, startPoint x: 229, startPoint y: 31, endPoint x: 218, endPoint y: 27, distance: 11.2
click at [228, 31] on span "Pause" at bounding box center [230, 27] width 19 height 10
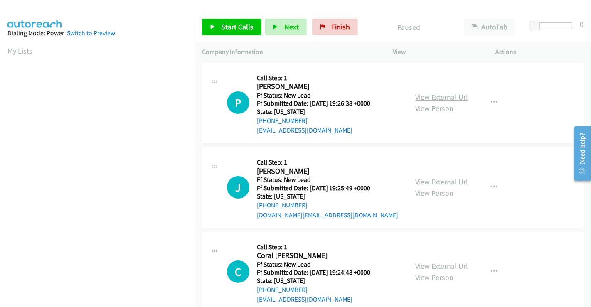
click at [430, 95] on link "View External Url" at bounding box center [441, 97] width 53 height 10
click at [439, 180] on link "View External Url" at bounding box center [441, 182] width 53 height 10
click at [439, 268] on link "View External Url" at bounding box center [441, 266] width 53 height 10
click at [233, 24] on span "Start Calls" at bounding box center [237, 27] width 32 height 10
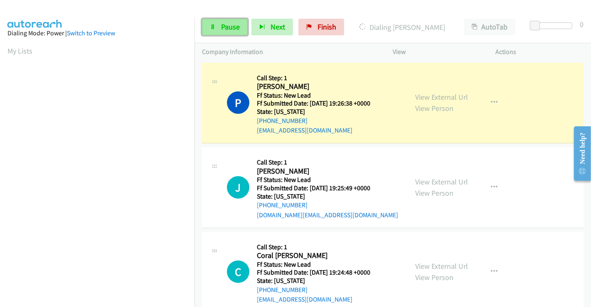
click at [219, 26] on link "Pause" at bounding box center [225, 27] width 46 height 17
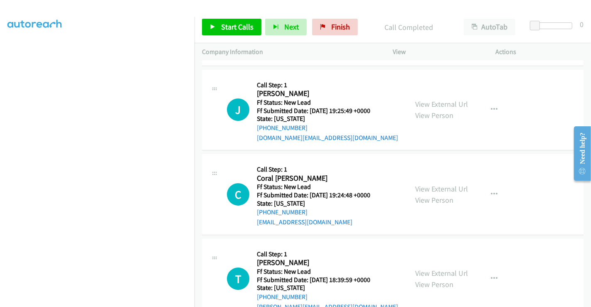
scroll to position [138, 0]
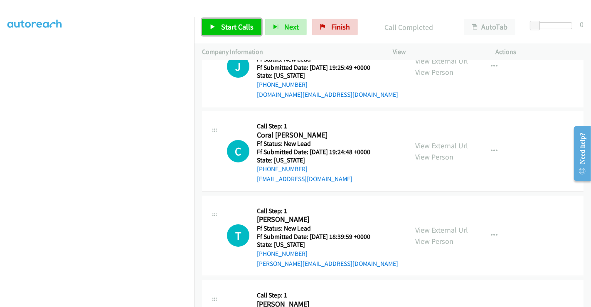
click at [231, 25] on span "Start Calls" at bounding box center [237, 27] width 32 height 10
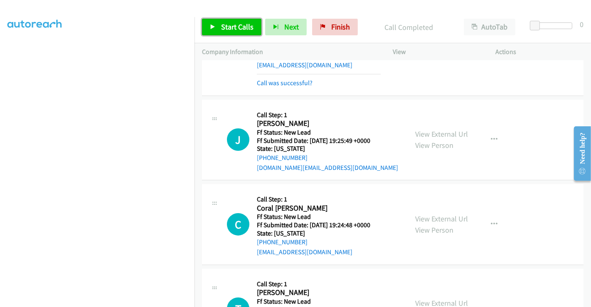
scroll to position [0, 0]
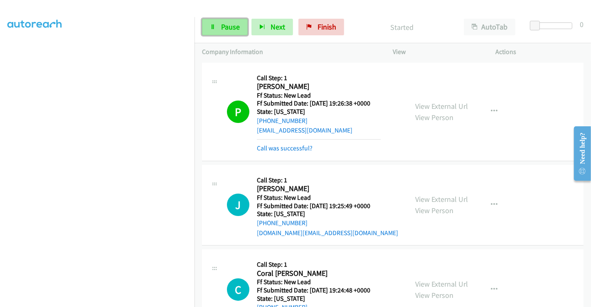
click at [221, 25] on span "Pause" at bounding box center [230, 27] width 19 height 10
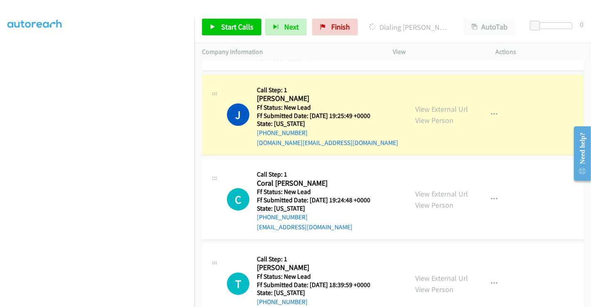
scroll to position [46, 0]
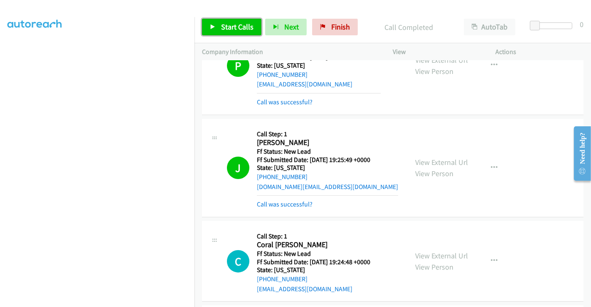
click at [240, 32] on link "Start Calls" at bounding box center [231, 27] width 59 height 17
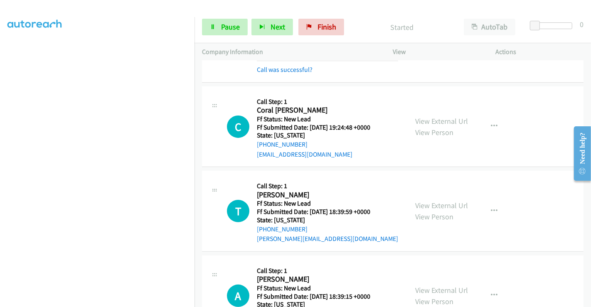
scroll to position [222, 0]
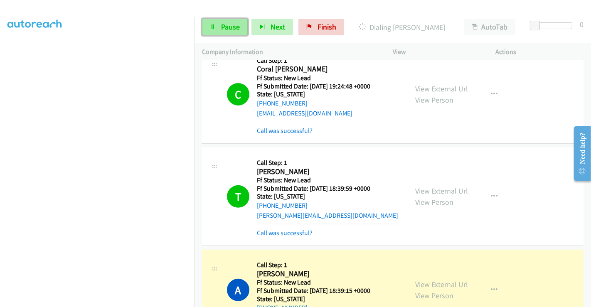
click at [218, 26] on link "Pause" at bounding box center [225, 27] width 46 height 17
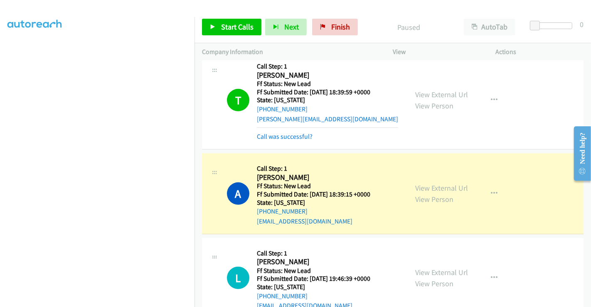
scroll to position [406, 0]
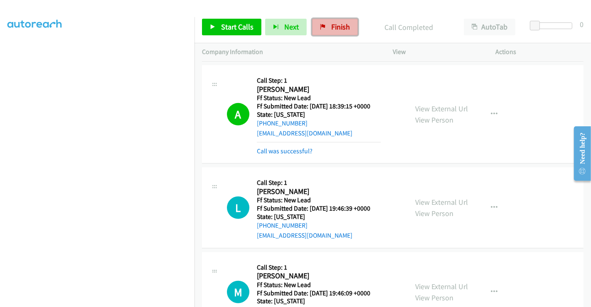
click at [340, 29] on span "Finish" at bounding box center [340, 27] width 19 height 10
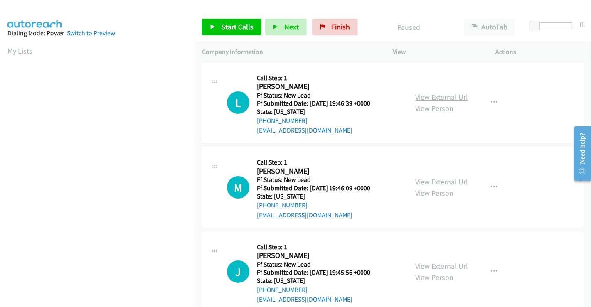
click at [428, 96] on link "View External Url" at bounding box center [441, 97] width 53 height 10
click at [434, 180] on link "View External Url" at bounding box center [441, 182] width 53 height 10
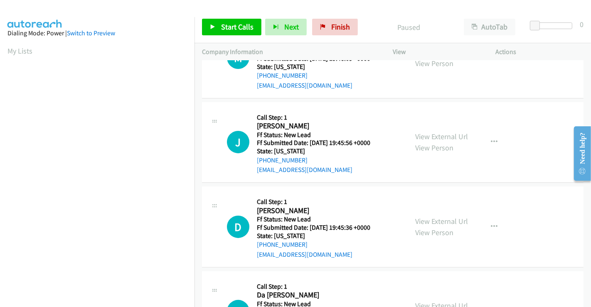
scroll to position [185, 0]
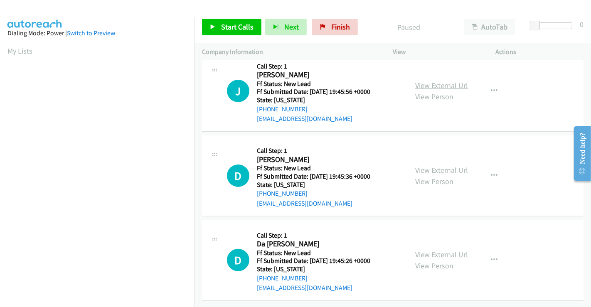
click at [434, 81] on link "View External Url" at bounding box center [441, 86] width 53 height 10
click at [437, 165] on link "View External Url" at bounding box center [441, 170] width 53 height 10
click at [436, 252] on link "View External Url" at bounding box center [441, 255] width 53 height 10
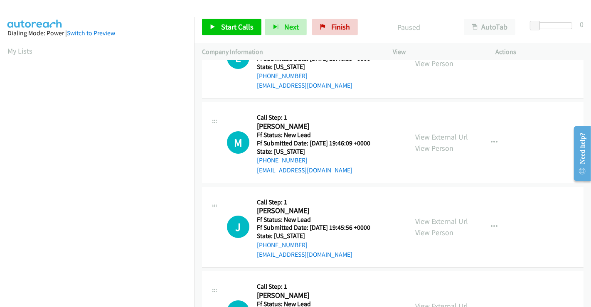
scroll to position [0, 0]
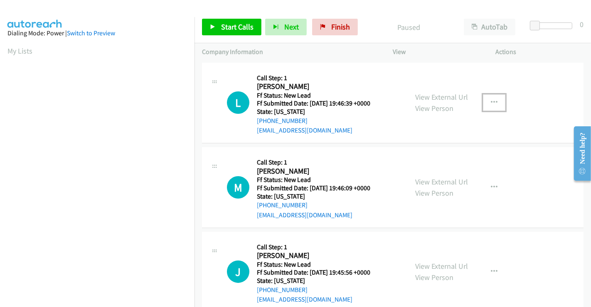
click at [491, 100] on icon "button" at bounding box center [494, 102] width 7 height 7
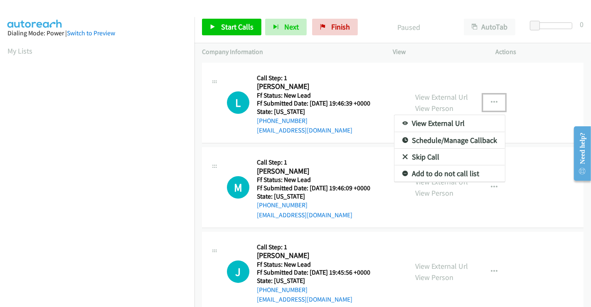
click at [434, 155] on link "Skip Call" at bounding box center [449, 157] width 111 height 17
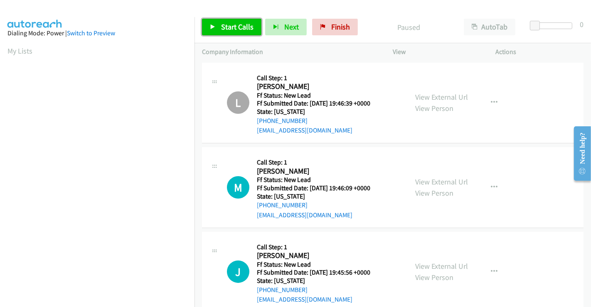
click at [221, 27] on span "Start Calls" at bounding box center [237, 27] width 32 height 10
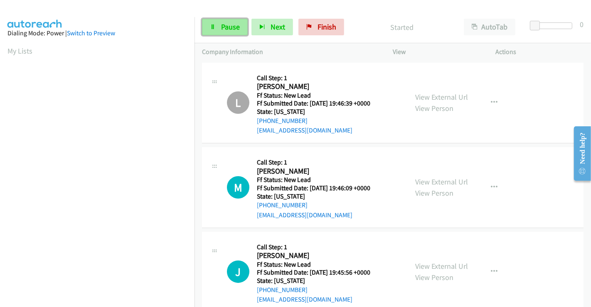
click at [224, 27] on span "Pause" at bounding box center [230, 27] width 19 height 10
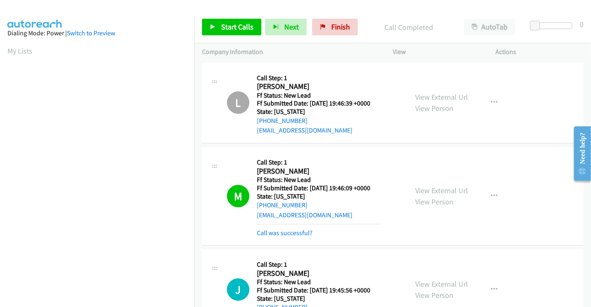
scroll to position [160, 0]
click at [234, 23] on span "Start Calls" at bounding box center [237, 27] width 32 height 10
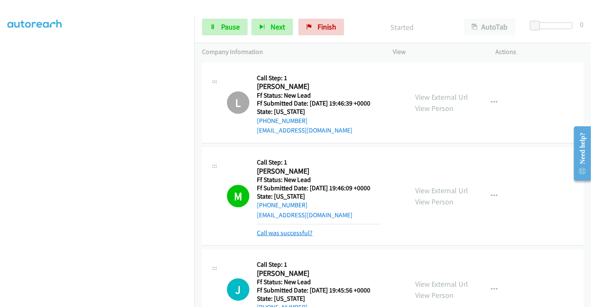
click at [296, 230] on link "Call was successful?" at bounding box center [285, 233] width 56 height 8
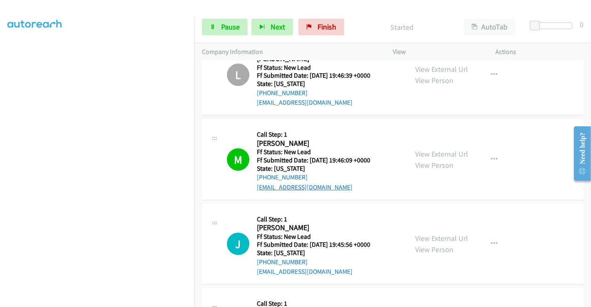
scroll to position [92, 0]
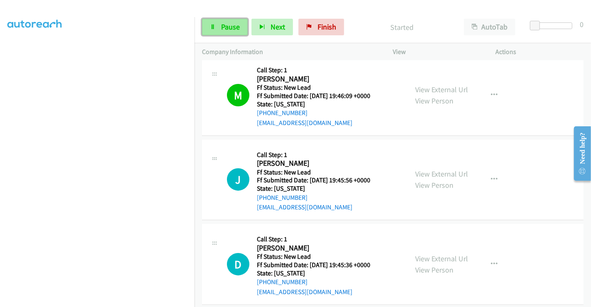
click at [227, 29] on span "Pause" at bounding box center [230, 27] width 19 height 10
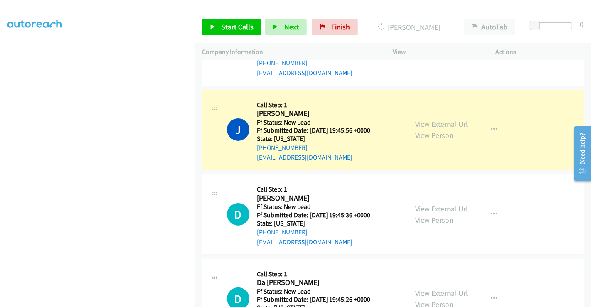
scroll to position [187, 0]
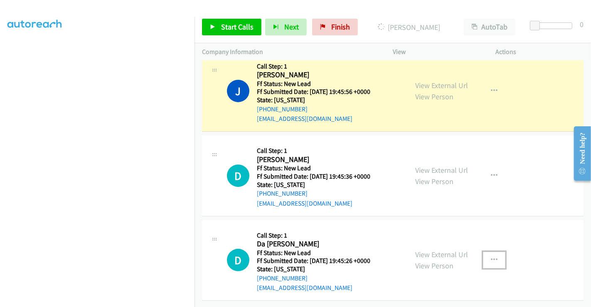
click at [492, 257] on icon "button" at bounding box center [494, 260] width 7 height 7
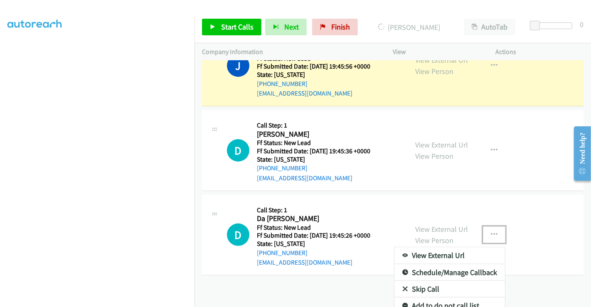
scroll to position [219, 0]
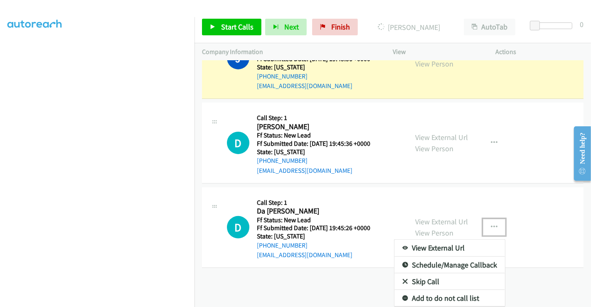
click at [425, 273] on link "Skip Call" at bounding box center [449, 281] width 111 height 17
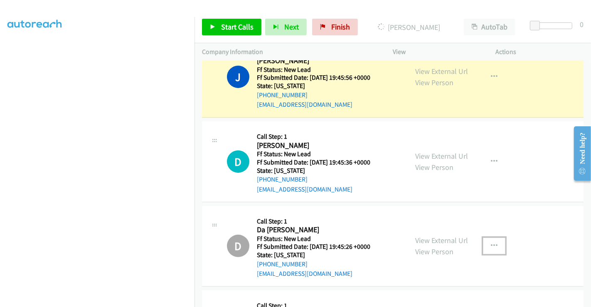
scroll to position [172, 0]
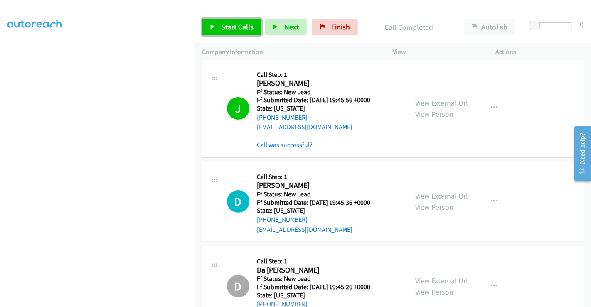
click at [229, 24] on span "Start Calls" at bounding box center [237, 27] width 32 height 10
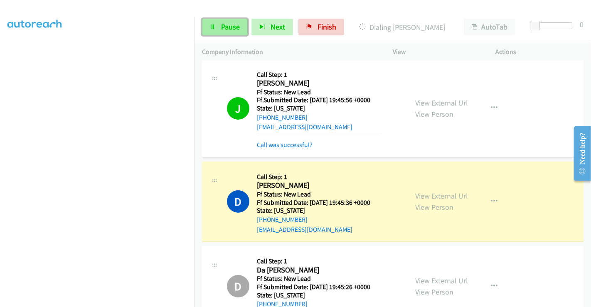
click at [222, 27] on span "Pause" at bounding box center [230, 27] width 19 height 10
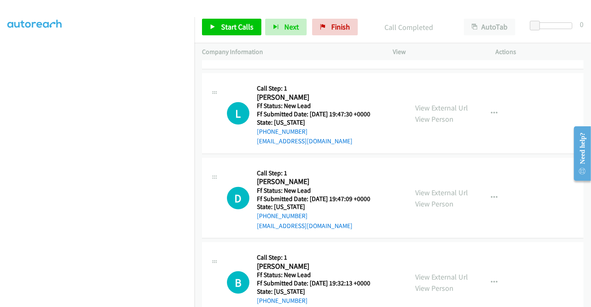
scroll to position [450, 0]
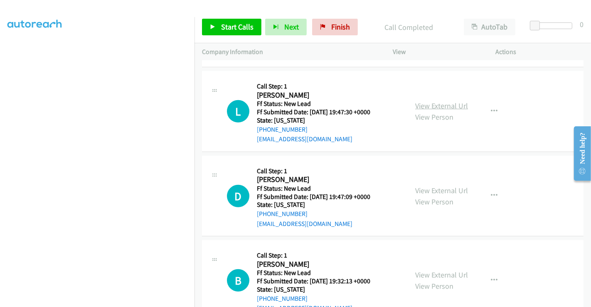
click at [429, 103] on link "View External Url" at bounding box center [441, 106] width 53 height 10
click at [437, 190] on link "View External Url" at bounding box center [441, 191] width 53 height 10
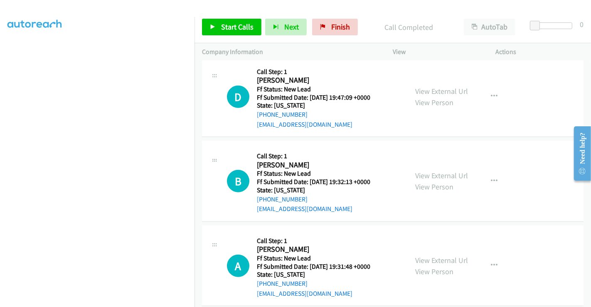
scroll to position [560, 0]
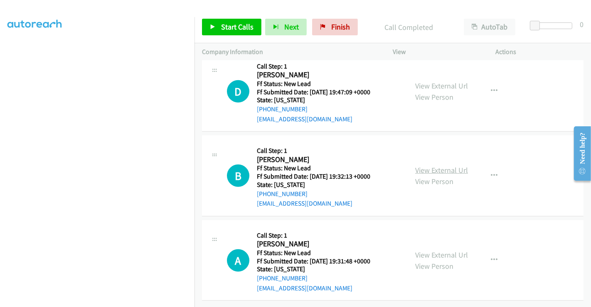
click at [428, 165] on link "View External Url" at bounding box center [441, 170] width 53 height 10
click at [432, 250] on link "View External Url" at bounding box center [441, 255] width 53 height 10
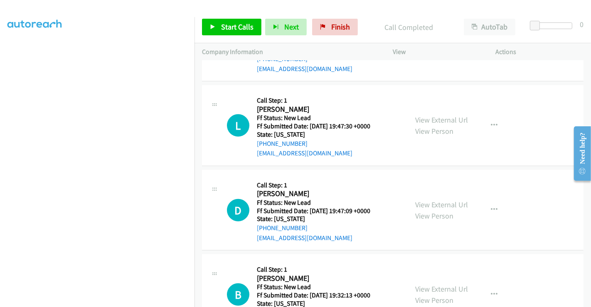
scroll to position [421, 0]
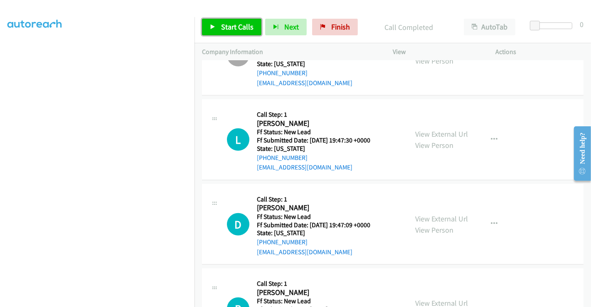
click at [229, 25] on span "Start Calls" at bounding box center [237, 27] width 32 height 10
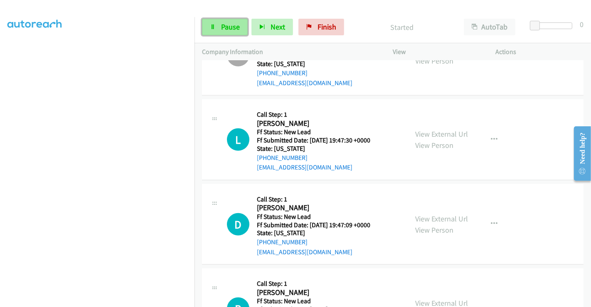
click at [224, 24] on span "Pause" at bounding box center [230, 27] width 19 height 10
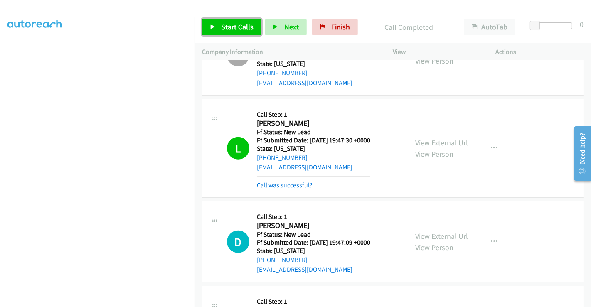
click at [224, 21] on link "Start Calls" at bounding box center [231, 27] width 59 height 17
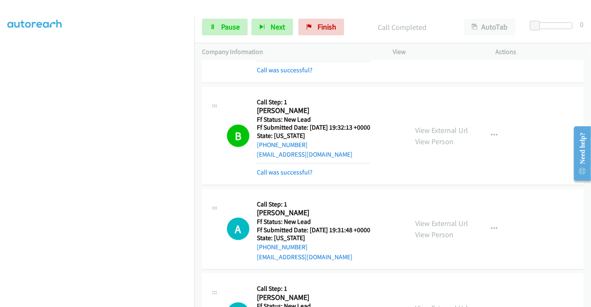
scroll to position [652, 0]
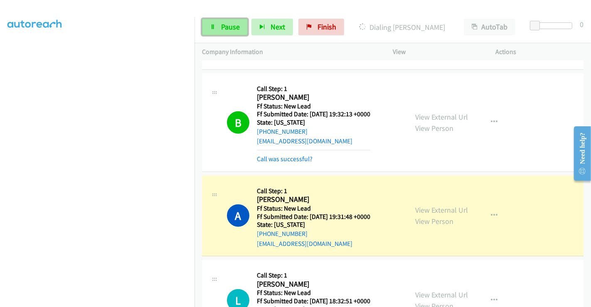
click at [222, 24] on span "Pause" at bounding box center [230, 27] width 19 height 10
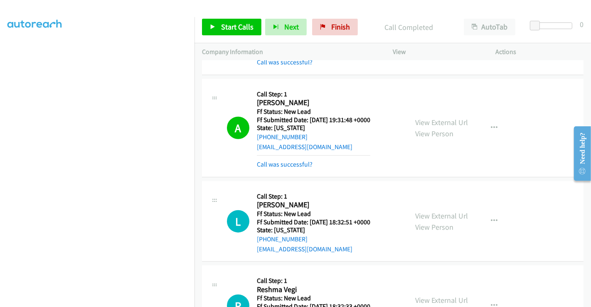
scroll to position [837, 0]
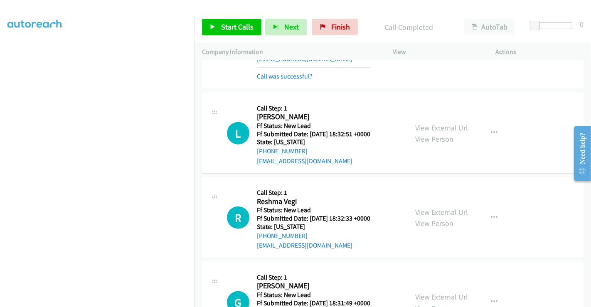
drag, startPoint x: 441, startPoint y: 126, endPoint x: 441, endPoint y: 131, distance: 4.6
click at [441, 126] on link "View External Url" at bounding box center [441, 128] width 53 height 10
click at [435, 210] on link "View External Url" at bounding box center [441, 212] width 53 height 10
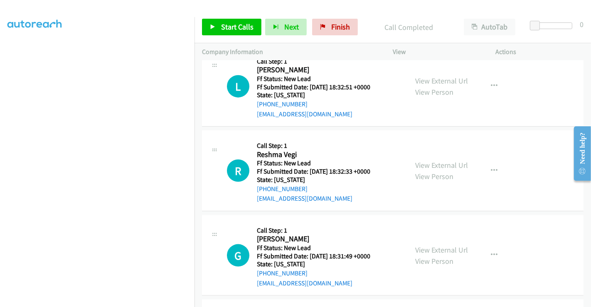
scroll to position [968, 0]
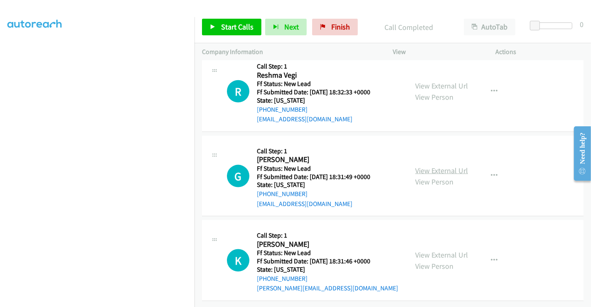
click at [428, 166] on link "View External Url" at bounding box center [441, 171] width 53 height 10
click at [431, 250] on link "View External Url" at bounding box center [441, 255] width 53 height 10
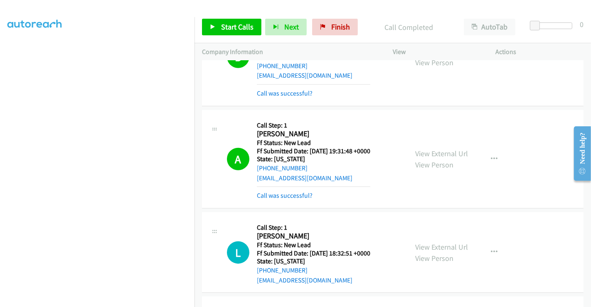
scroll to position [783, 0]
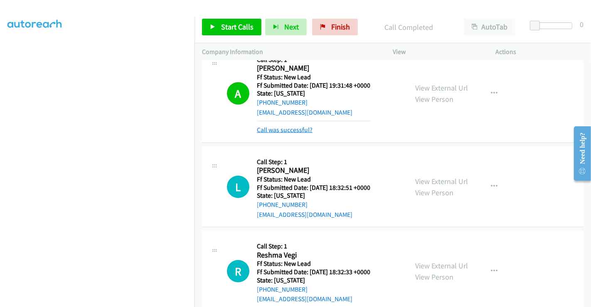
click at [270, 128] on link "Call was successful?" at bounding box center [285, 130] width 56 height 8
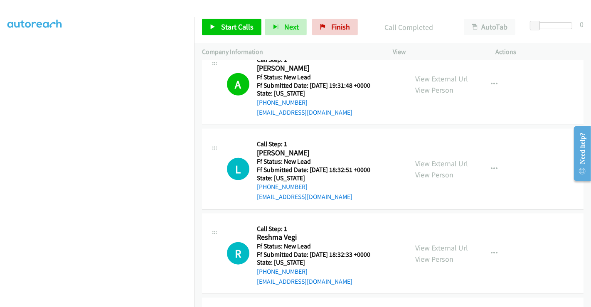
click at [222, 17] on div "Start Calls Pause Next Finish Call Completed AutoTab AutoTab 0" at bounding box center [392, 27] width 396 height 32
click at [224, 23] on span "Start Calls" at bounding box center [237, 27] width 32 height 10
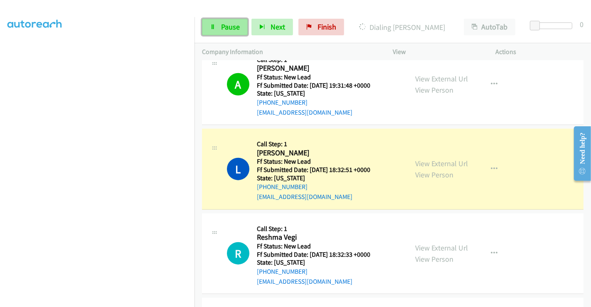
click at [222, 29] on span "Pause" at bounding box center [230, 27] width 19 height 10
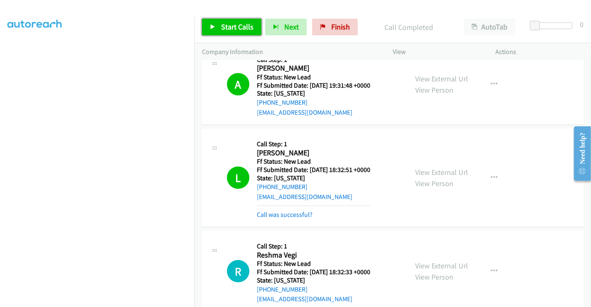
click at [231, 30] on span "Start Calls" at bounding box center [237, 27] width 32 height 10
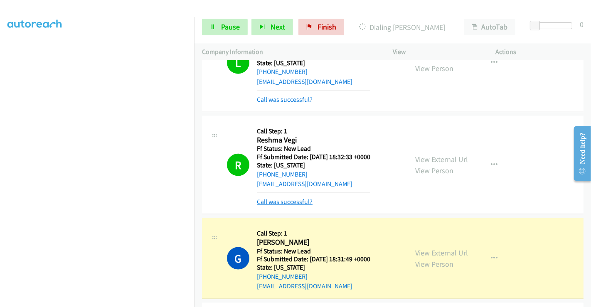
scroll to position [1014, 0]
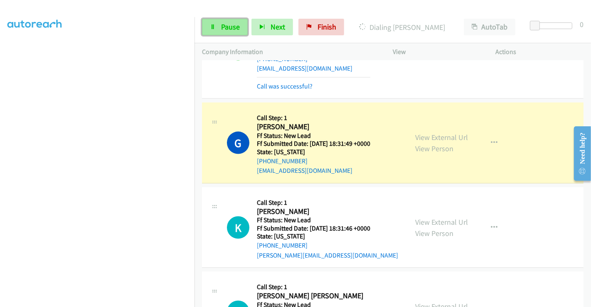
click at [226, 26] on span "Pause" at bounding box center [230, 27] width 19 height 10
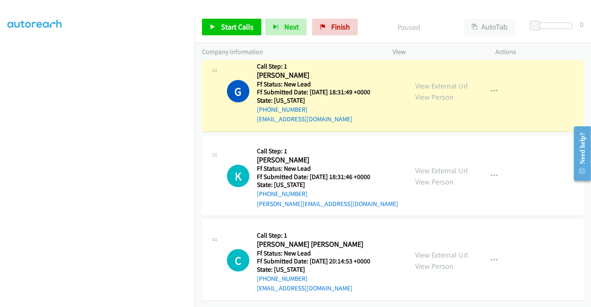
scroll to position [1070, 0]
click at [431, 250] on link "View External Url" at bounding box center [441, 255] width 53 height 10
click at [497, 255] on button "button" at bounding box center [494, 260] width 22 height 17
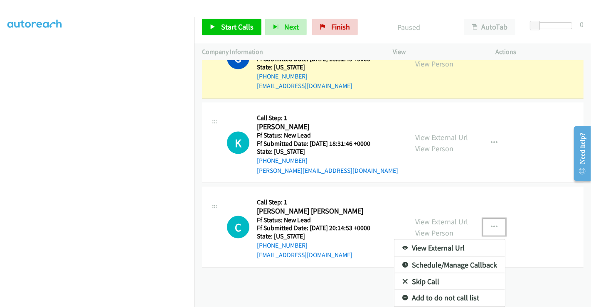
click at [424, 275] on link "Skip Call" at bounding box center [449, 281] width 111 height 17
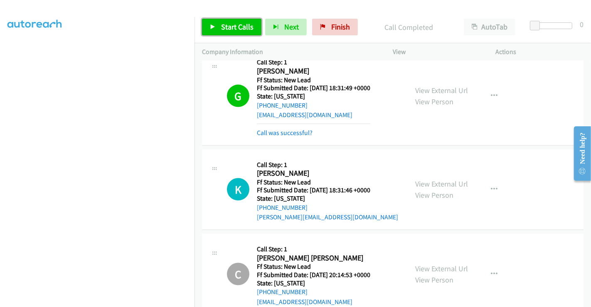
click at [229, 27] on span "Start Calls" at bounding box center [237, 27] width 32 height 10
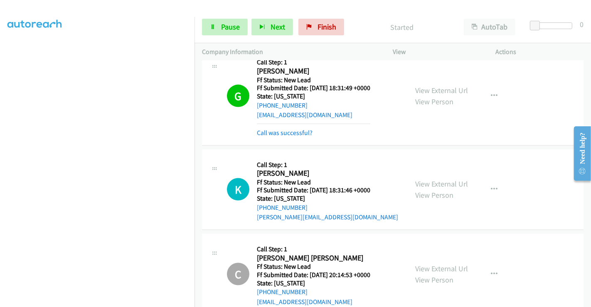
scroll to position [0, 0]
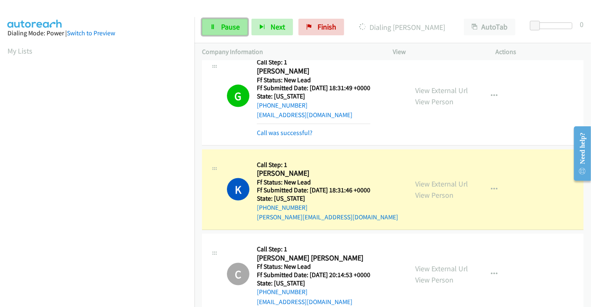
click at [225, 27] on span "Pause" at bounding box center [230, 27] width 19 height 10
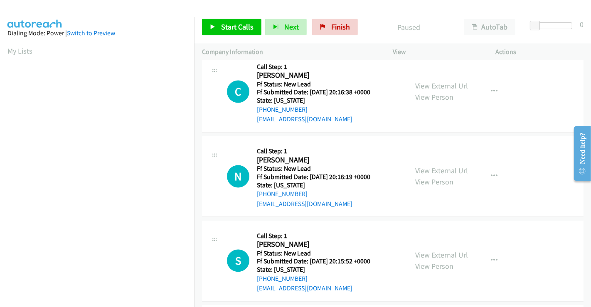
scroll to position [1240, 0]
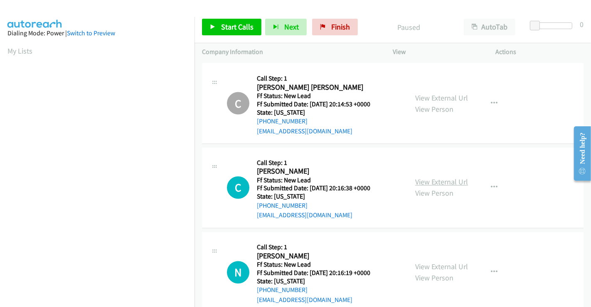
click at [421, 180] on link "View External Url" at bounding box center [441, 182] width 53 height 10
click at [434, 266] on link "View External Url" at bounding box center [441, 267] width 53 height 10
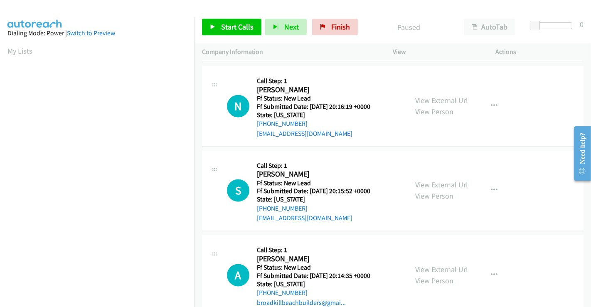
scroll to position [1425, 0]
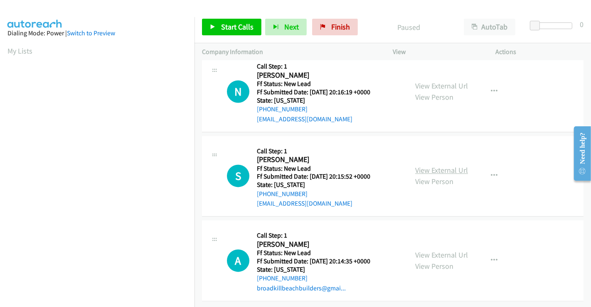
click at [430, 165] on link "View External Url" at bounding box center [441, 170] width 53 height 10
click at [440, 250] on link "View External Url" at bounding box center [441, 255] width 53 height 10
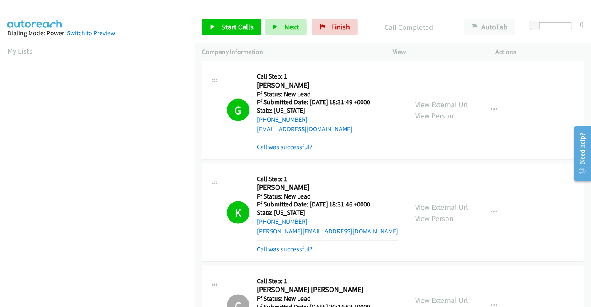
scroll to position [160, 0]
click at [239, 30] on span "Start Calls" at bounding box center [237, 27] width 32 height 10
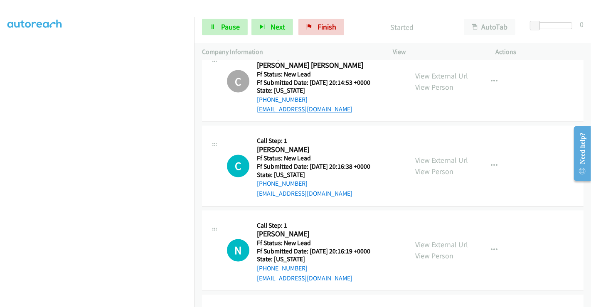
scroll to position [1287, 0]
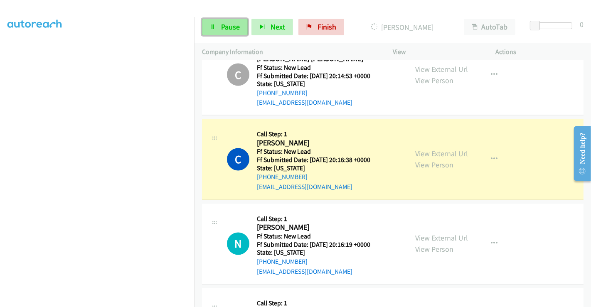
click at [230, 22] on span "Pause" at bounding box center [230, 27] width 19 height 10
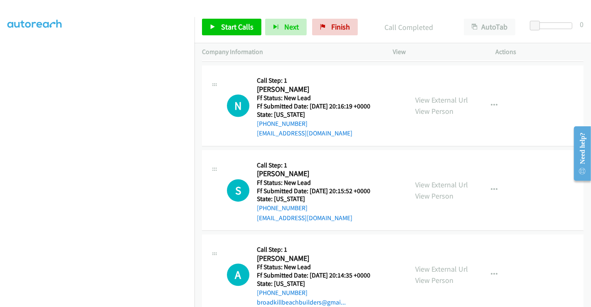
scroll to position [1460, 0]
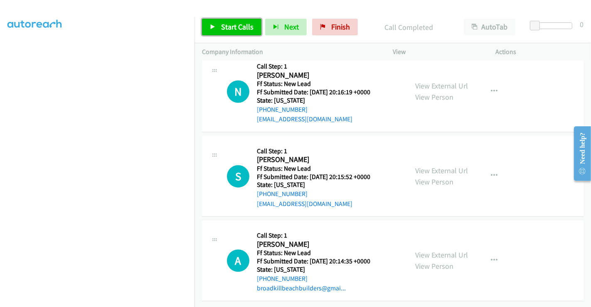
click at [222, 27] on span "Start Calls" at bounding box center [237, 27] width 32 height 10
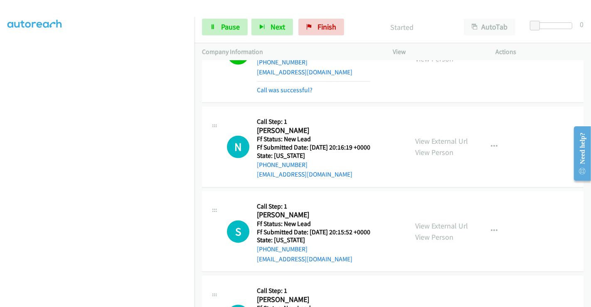
scroll to position [1368, 0]
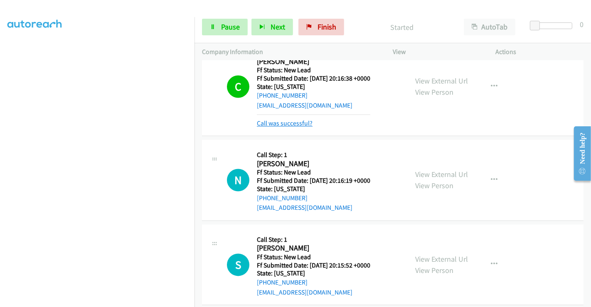
click at [280, 121] on link "Call was successful?" at bounding box center [285, 124] width 56 height 8
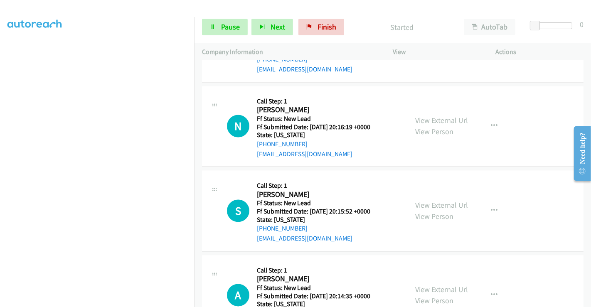
scroll to position [1443, 0]
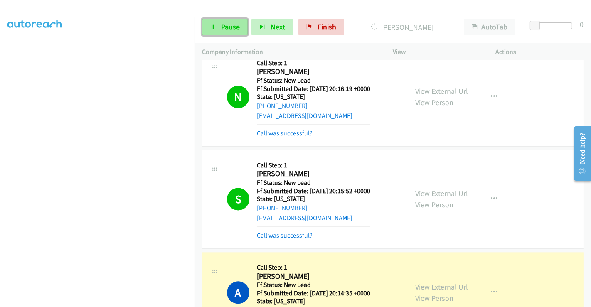
click at [234, 27] on span "Pause" at bounding box center [230, 27] width 19 height 10
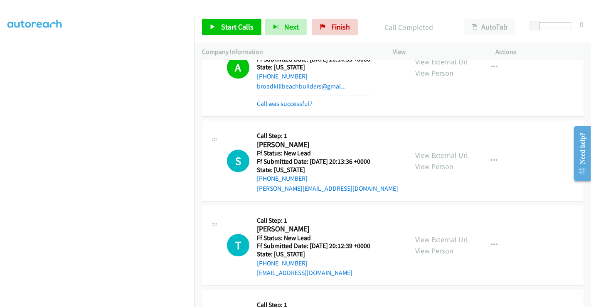
scroll to position [1628, 0]
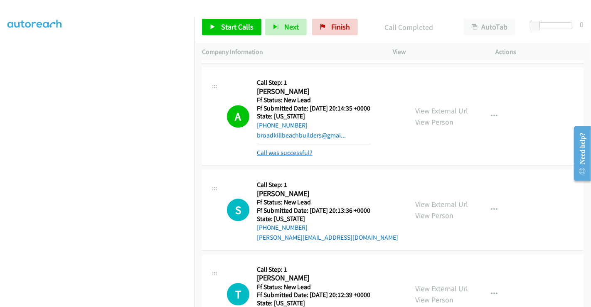
click at [283, 150] on link "Call was successful?" at bounding box center [285, 153] width 56 height 8
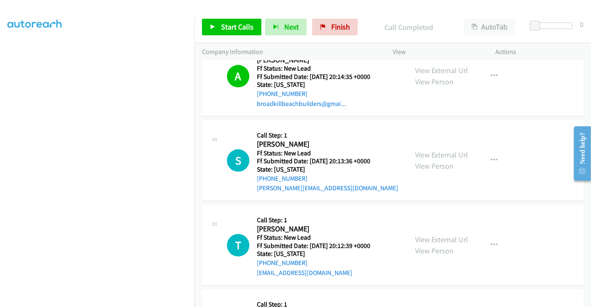
scroll to position [1674, 0]
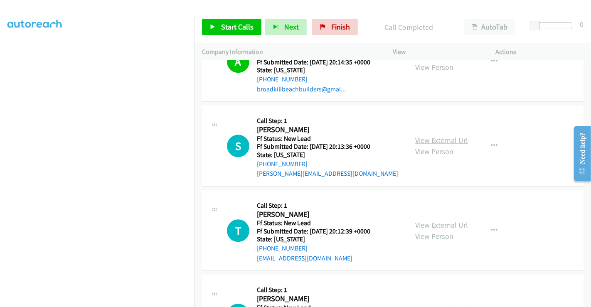
click at [437, 135] on link "View External Url" at bounding box center [441, 140] width 53 height 10
click at [431, 221] on link "View External Url" at bounding box center [441, 225] width 53 height 10
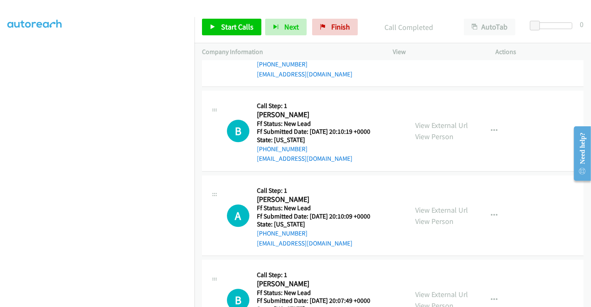
scroll to position [1858, 0]
click at [431, 121] on link "View External Url" at bounding box center [441, 125] width 53 height 10
click at [427, 206] on link "View External Url" at bounding box center [441, 210] width 53 height 10
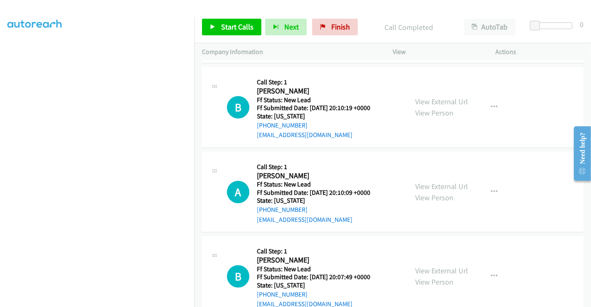
scroll to position [1900, 0]
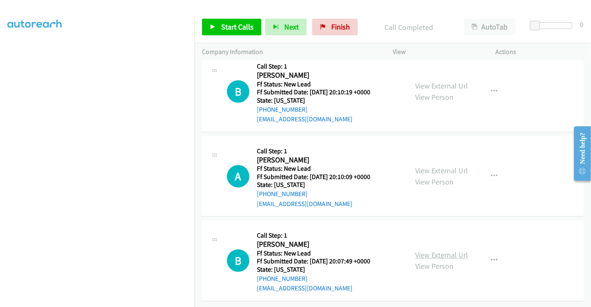
click at [435, 250] on link "View External Url" at bounding box center [441, 255] width 53 height 10
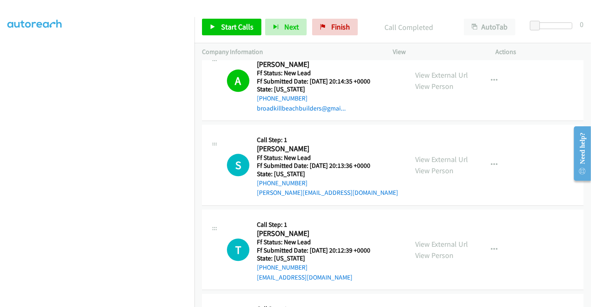
scroll to position [1669, 0]
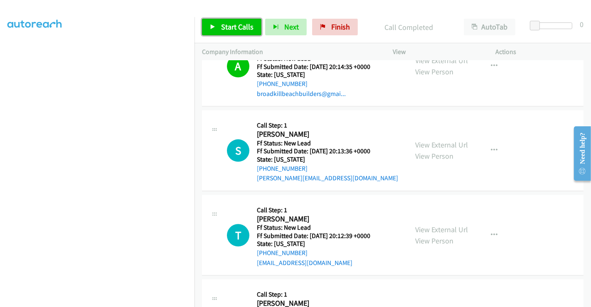
click at [240, 23] on span "Start Calls" at bounding box center [237, 27] width 32 height 10
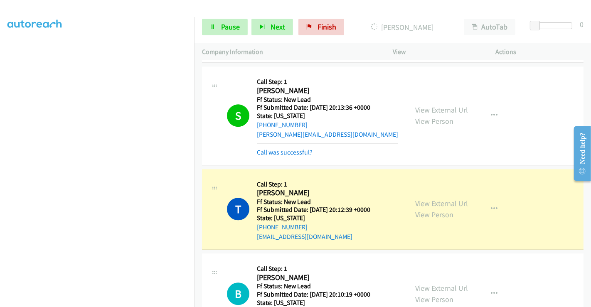
scroll to position [1808, 0]
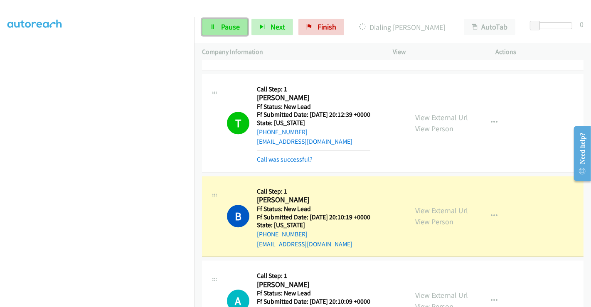
click at [224, 27] on span "Pause" at bounding box center [230, 27] width 19 height 10
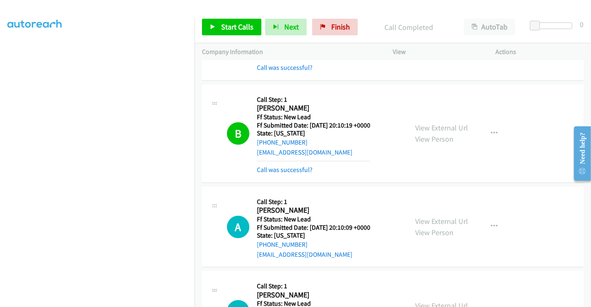
scroll to position [1900, 0]
click at [294, 165] on link "Call was successful?" at bounding box center [285, 169] width 56 height 8
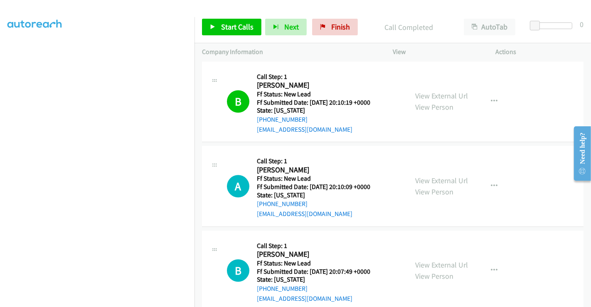
scroll to position [1935, 0]
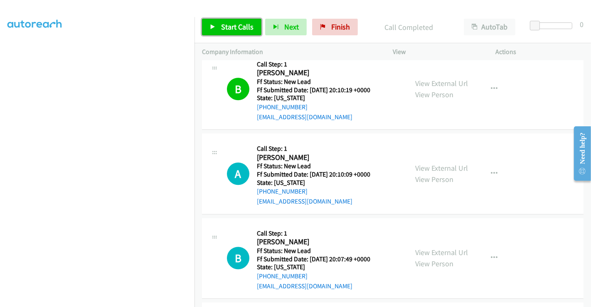
click at [235, 30] on span "Start Calls" at bounding box center [237, 27] width 32 height 10
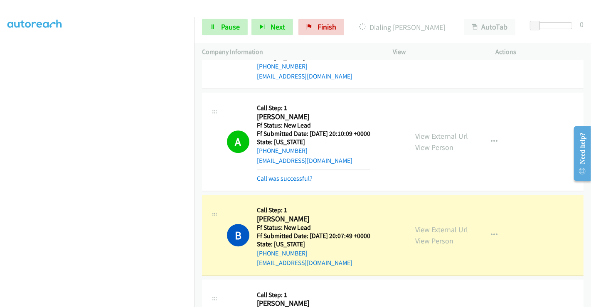
scroll to position [2028, 0]
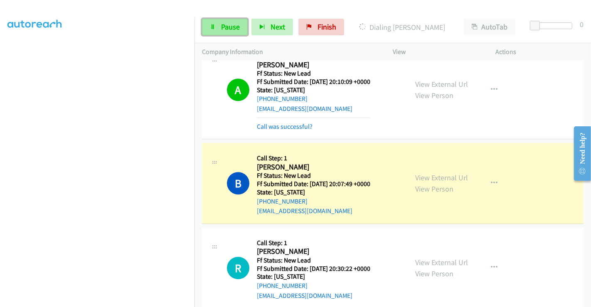
click at [230, 30] on span "Pause" at bounding box center [230, 27] width 19 height 10
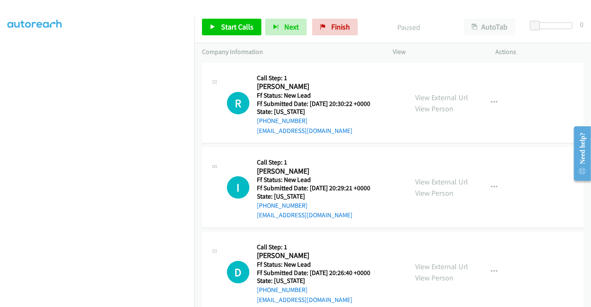
scroll to position [2206, 0]
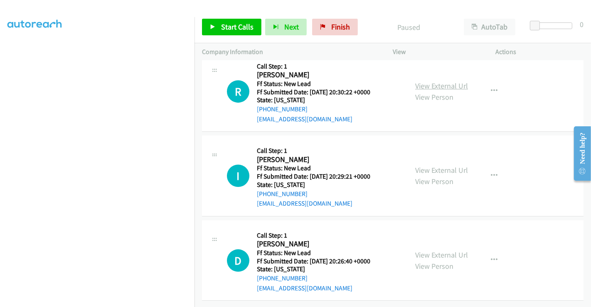
click at [428, 81] on link "View External Url" at bounding box center [441, 86] width 53 height 10
click at [430, 166] on link "View External Url" at bounding box center [441, 170] width 53 height 10
click at [435, 250] on link "View External Url" at bounding box center [441, 255] width 53 height 10
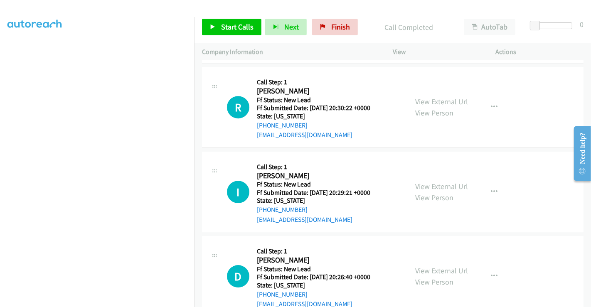
scroll to position [2224, 0]
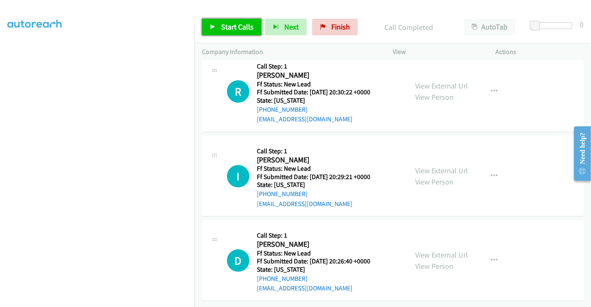
click at [233, 22] on span "Start Calls" at bounding box center [237, 27] width 32 height 10
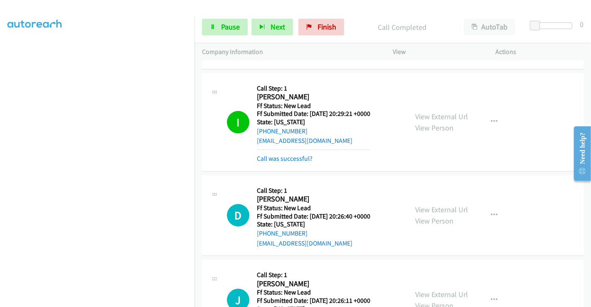
scroll to position [2316, 0]
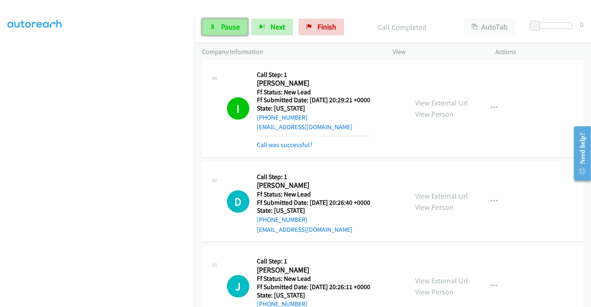
click at [229, 26] on span "Pause" at bounding box center [230, 27] width 19 height 10
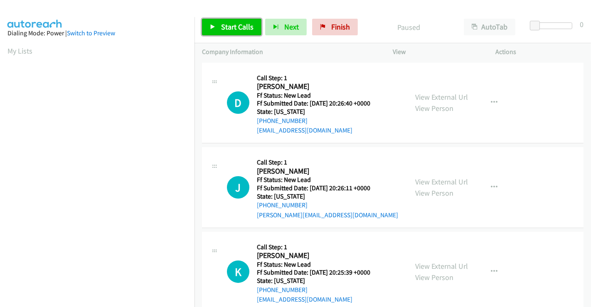
click at [245, 26] on span "Start Calls" at bounding box center [237, 27] width 32 height 10
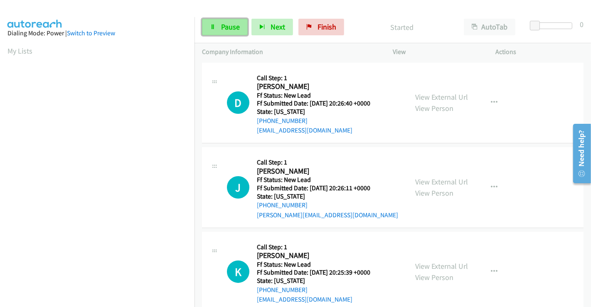
click at [228, 27] on span "Pause" at bounding box center [230, 27] width 19 height 10
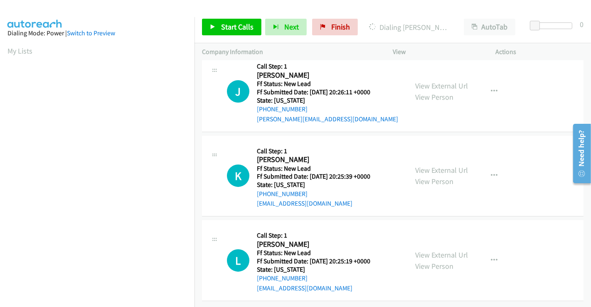
scroll to position [102, 0]
click at [441, 81] on link "View External Url" at bounding box center [441, 86] width 53 height 10
click at [426, 165] on link "View External Url" at bounding box center [441, 170] width 53 height 10
click at [433, 250] on link "View External Url" at bounding box center [441, 255] width 53 height 10
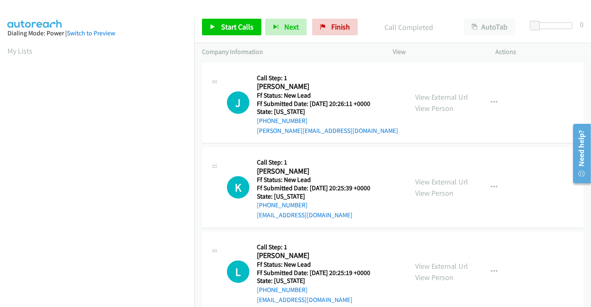
scroll to position [120, 0]
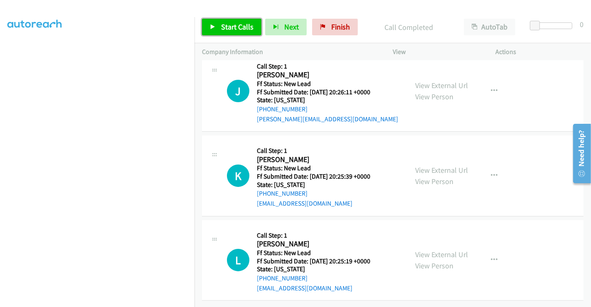
click at [242, 28] on span "Start Calls" at bounding box center [237, 27] width 32 height 10
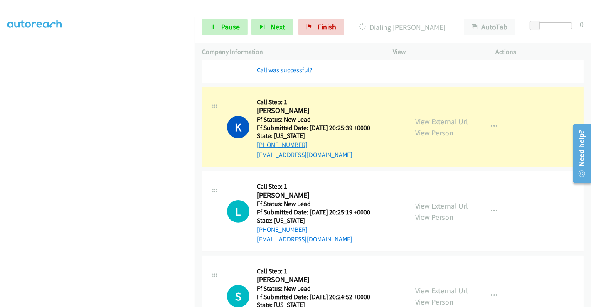
scroll to position [166, 0]
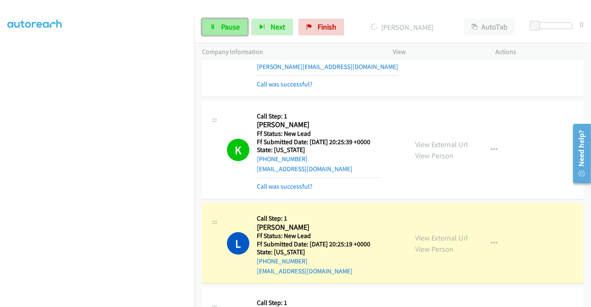
click at [222, 24] on span "Pause" at bounding box center [230, 27] width 19 height 10
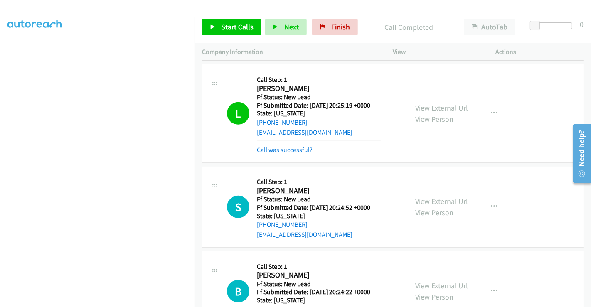
scroll to position [351, 0]
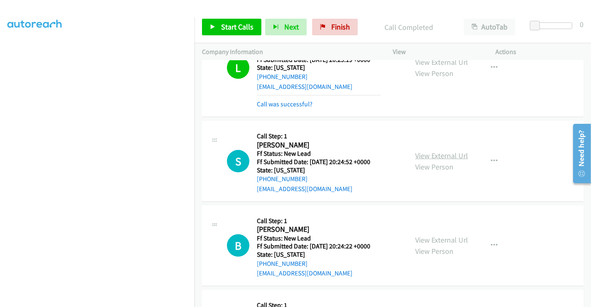
click at [442, 153] on link "View External Url" at bounding box center [441, 156] width 53 height 10
click at [438, 239] on link "View External Url" at bounding box center [441, 240] width 53 height 10
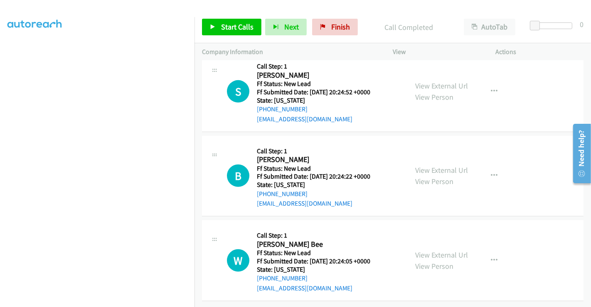
scroll to position [426, 0]
click at [431, 250] on link "View External Url" at bounding box center [441, 255] width 53 height 10
click at [225, 26] on span "Start Calls" at bounding box center [237, 27] width 32 height 10
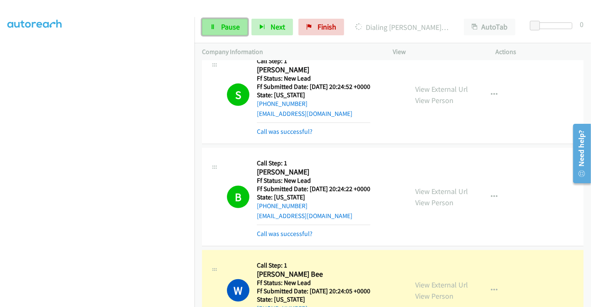
click at [230, 27] on span "Pause" at bounding box center [230, 27] width 19 height 10
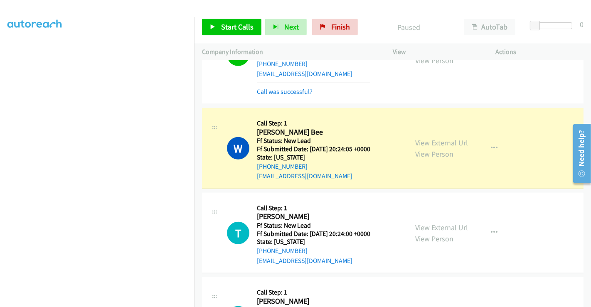
scroll to position [610, 0]
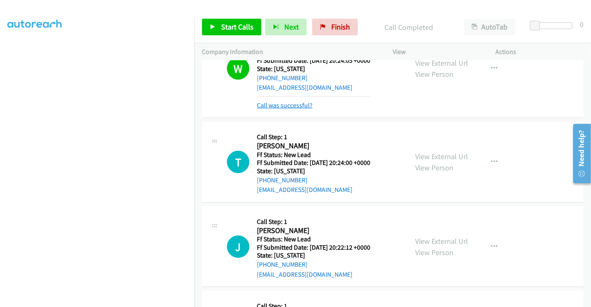
click at [305, 101] on link "Call was successful?" at bounding box center [285, 105] width 56 height 8
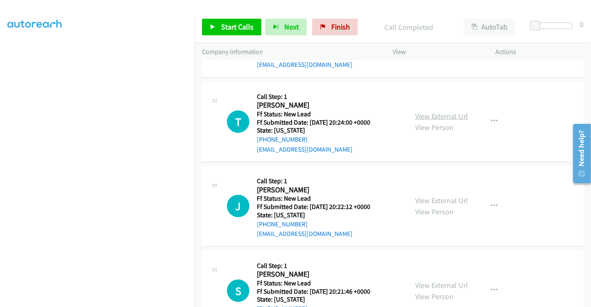
scroll to position [715, 0]
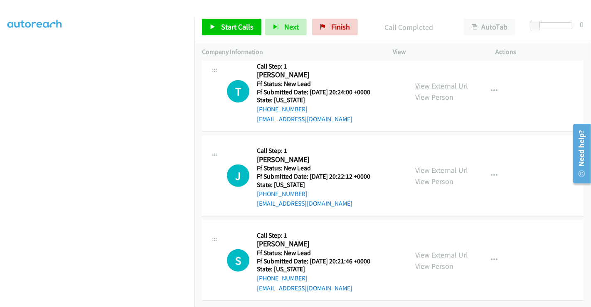
click at [436, 81] on link "View External Url" at bounding box center [441, 86] width 53 height 10
click at [435, 165] on link "View External Url" at bounding box center [441, 170] width 53 height 10
click at [434, 250] on link "View External Url" at bounding box center [441, 255] width 53 height 10
click at [238, 30] on span "Start Calls" at bounding box center [237, 27] width 32 height 10
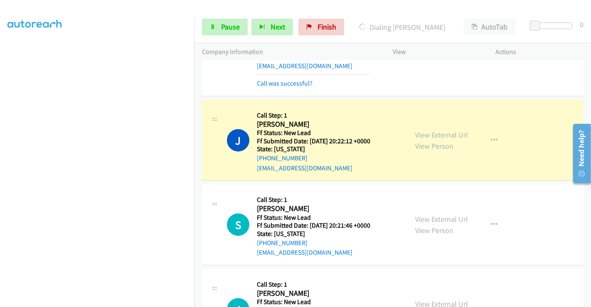
scroll to position [761, 0]
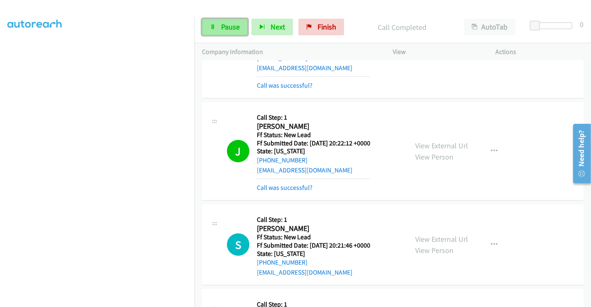
click at [234, 27] on span "Pause" at bounding box center [230, 27] width 19 height 10
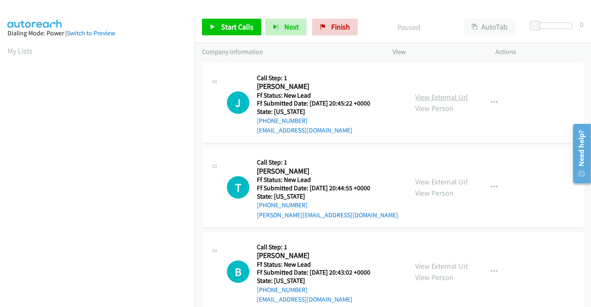
click at [422, 94] on link "View External Url" at bounding box center [441, 97] width 53 height 10
click at [438, 181] on link "View External Url" at bounding box center [441, 182] width 53 height 10
click at [434, 266] on link "View External Url" at bounding box center [441, 266] width 53 height 10
click at [494, 100] on button "button" at bounding box center [494, 102] width 22 height 17
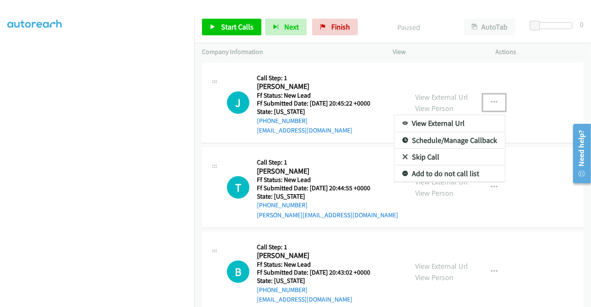
click at [428, 155] on link "Skip Call" at bounding box center [449, 157] width 111 height 17
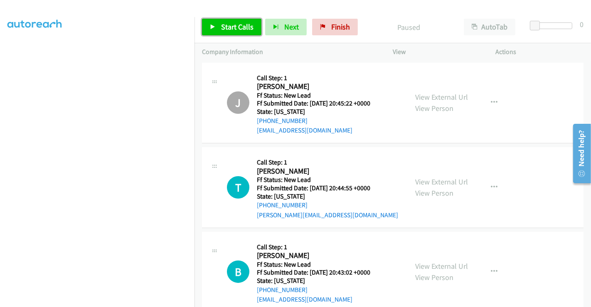
click at [230, 31] on span "Start Calls" at bounding box center [237, 27] width 32 height 10
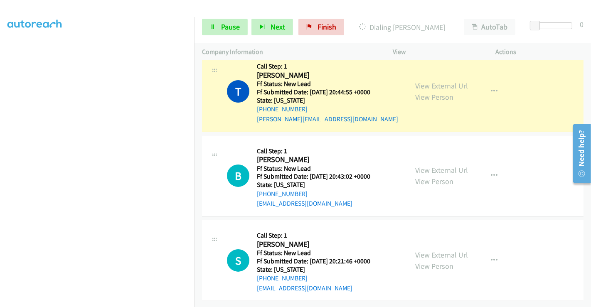
scroll to position [102, 0]
click at [231, 29] on span "Pause" at bounding box center [230, 27] width 19 height 10
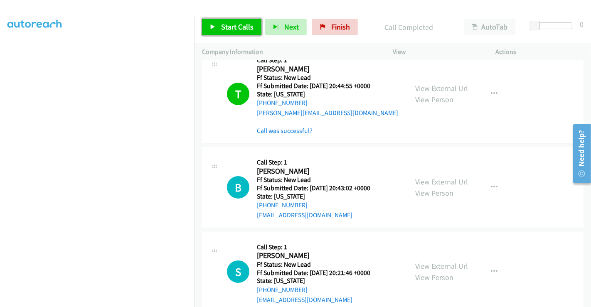
click at [228, 28] on span "Start Calls" at bounding box center [237, 27] width 32 height 10
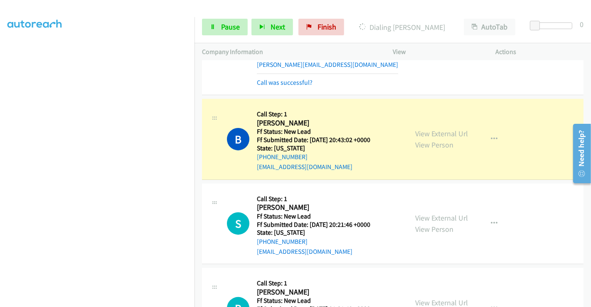
scroll to position [148, 0]
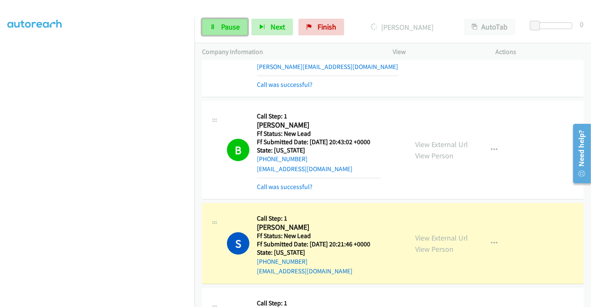
click at [234, 25] on span "Pause" at bounding box center [230, 27] width 19 height 10
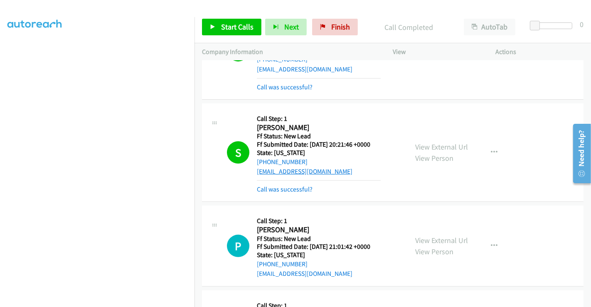
scroll to position [241, 0]
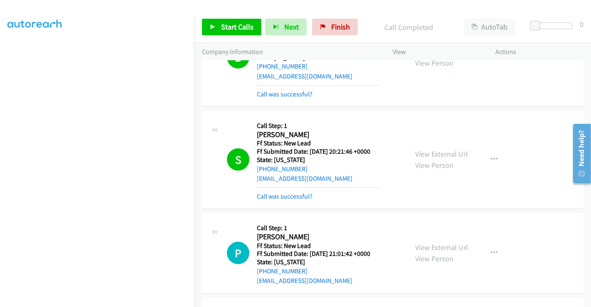
click at [291, 200] on div "S Callback Scheduled Call Step: 1 [PERSON_NAME] America/New_York Ff Status: New…" at bounding box center [392, 160] width 381 height 98
click at [289, 195] on link "Call was successful?" at bounding box center [285, 196] width 56 height 8
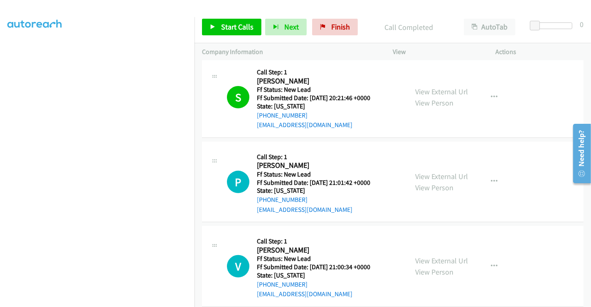
scroll to position [379, 0]
click at [424, 92] on link "View External Url" at bounding box center [441, 92] width 53 height 10
click at [435, 176] on link "View External Url" at bounding box center [441, 176] width 53 height 10
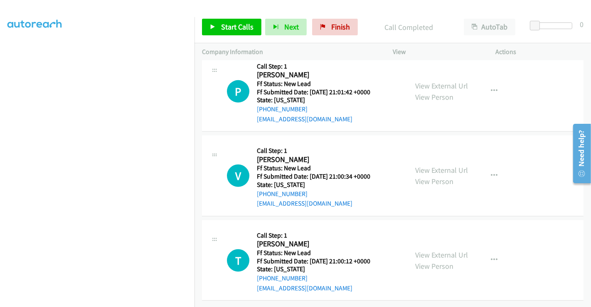
scroll to position [391, 0]
click at [428, 250] on link "View External Url" at bounding box center [441, 255] width 53 height 10
click at [233, 23] on span "Start Calls" at bounding box center [237, 27] width 32 height 10
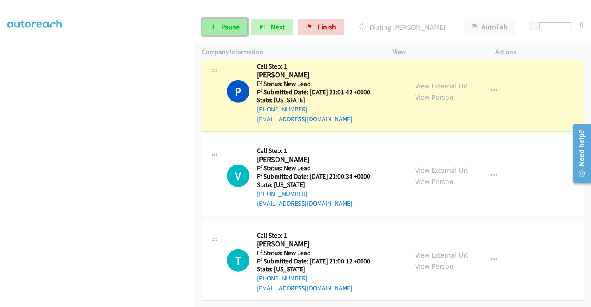
click at [224, 31] on span "Pause" at bounding box center [230, 27] width 19 height 10
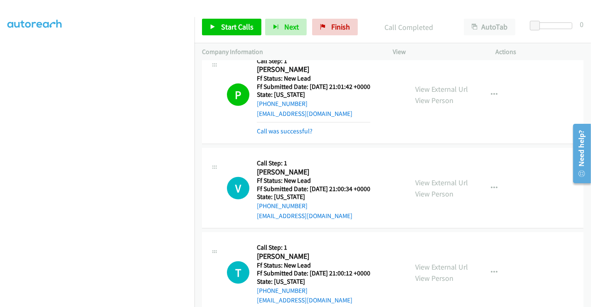
scroll to position [437, 0]
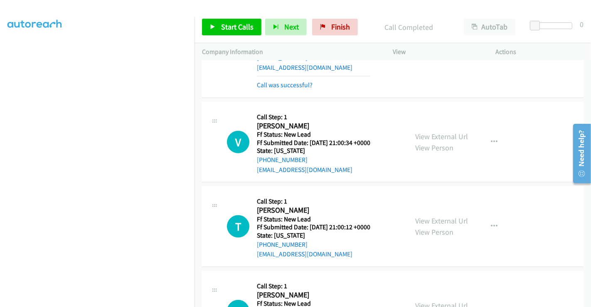
click at [359, 110] on div "Callback Scheduled Call Step: 1 [PERSON_NAME] America/[GEOGRAPHIC_DATA] Ff Stat…" at bounding box center [313, 142] width 113 height 66
drag, startPoint x: 332, startPoint y: 24, endPoint x: 330, endPoint y: 46, distance: 21.8
click at [332, 24] on span "Finish" at bounding box center [340, 27] width 19 height 10
